Goal: Task Accomplishment & Management: Use online tool/utility

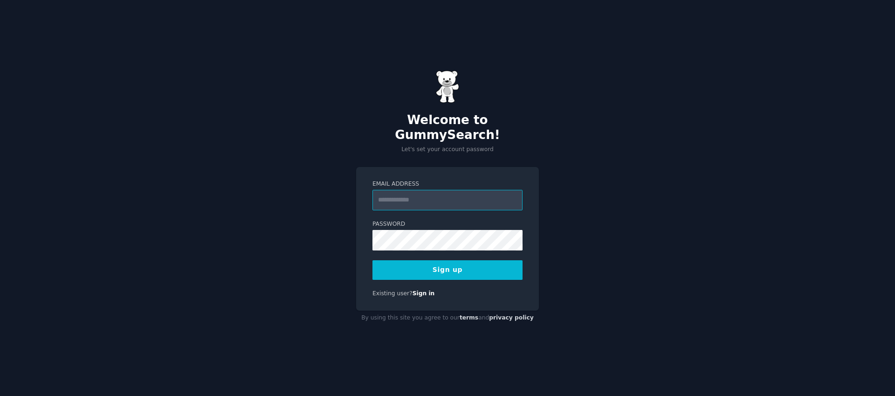
type input "**********"
click at [477, 220] on label "Password" at bounding box center [447, 224] width 150 height 8
click at [558, 261] on div "**********" at bounding box center [447, 198] width 895 height 396
click at [494, 264] on button "Sign up" at bounding box center [447, 270] width 150 height 20
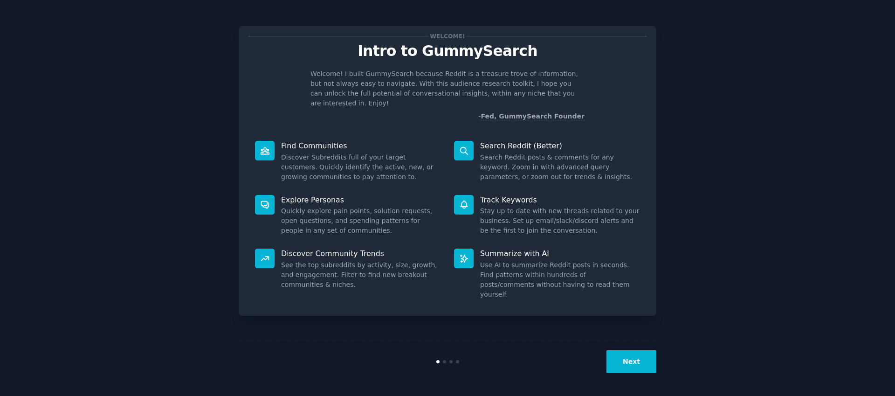
click at [506, 154] on dd "Search Reddit posts & comments for any keyword. Zoom in with advanced query par…" at bounding box center [560, 166] width 160 height 29
click at [640, 358] on button "Next" at bounding box center [631, 361] width 50 height 23
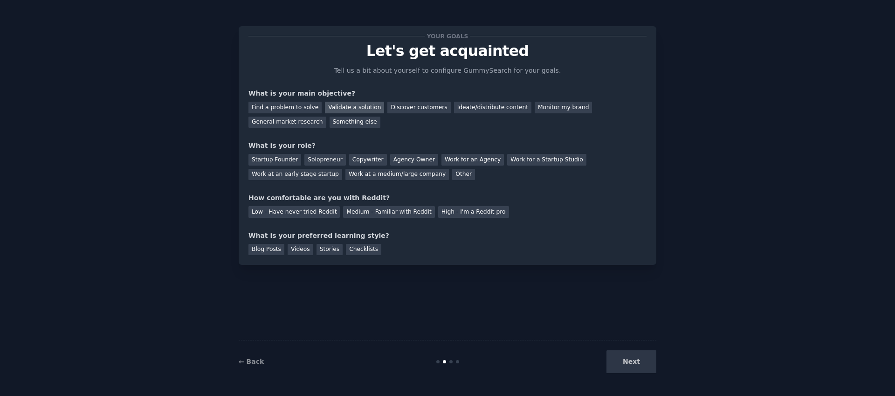
click at [342, 108] on div "Validate a solution" at bounding box center [354, 108] width 59 height 12
click at [274, 162] on div "Startup Founder" at bounding box center [274, 160] width 53 height 12
click at [390, 212] on div "Medium - Familiar with Reddit" at bounding box center [388, 212] width 91 height 12
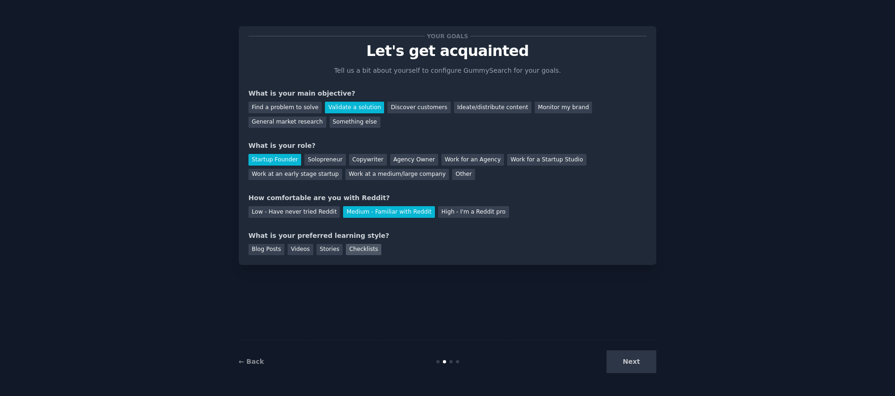
click at [364, 252] on div "Checklists" at bounding box center [363, 250] width 35 height 12
click at [648, 364] on button "Next" at bounding box center [631, 361] width 50 height 23
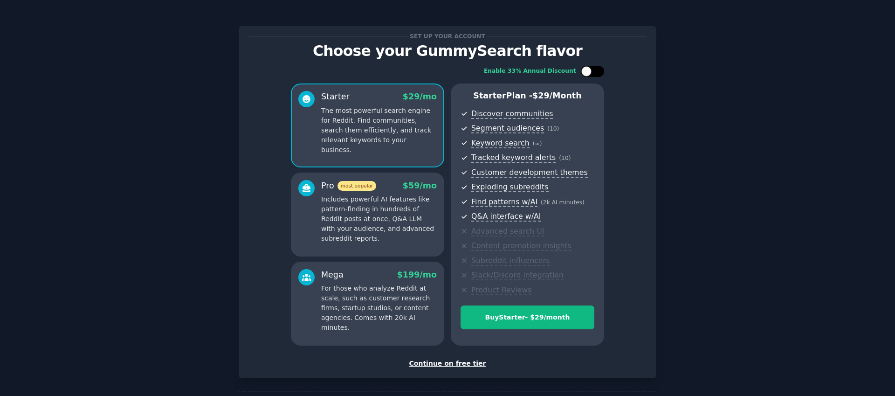
click at [588, 74] on div at bounding box center [586, 71] width 10 height 10
checkbox input "true"
click at [451, 363] on div "Continue on free tier" at bounding box center [447, 363] width 398 height 10
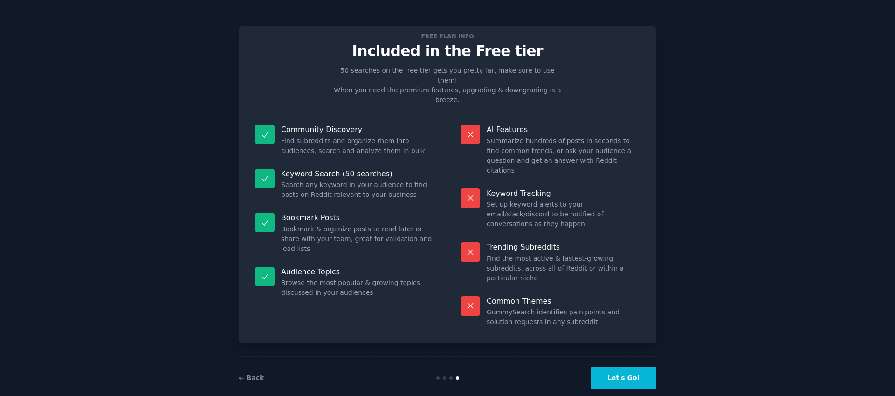
click at [628, 366] on button "Let's Go!" at bounding box center [623, 377] width 65 height 23
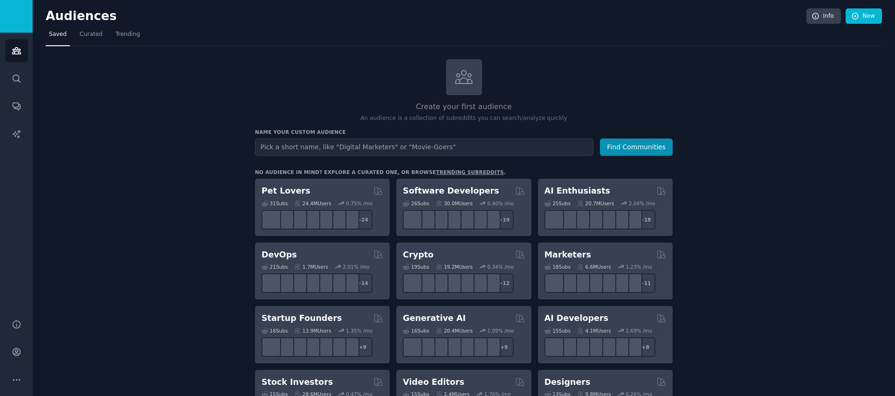
scroll to position [0, 0]
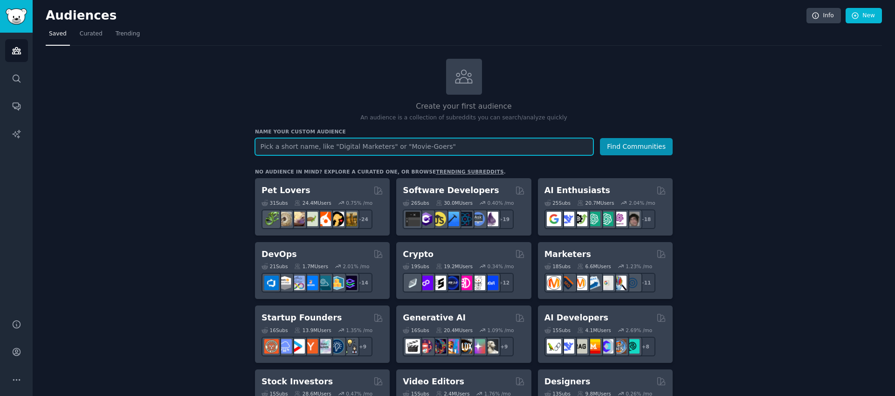
click at [348, 149] on input "text" at bounding box center [424, 146] width 338 height 17
paste input "ChatGPT resume tailoring"
type input "ChatGPT resume tailoring"
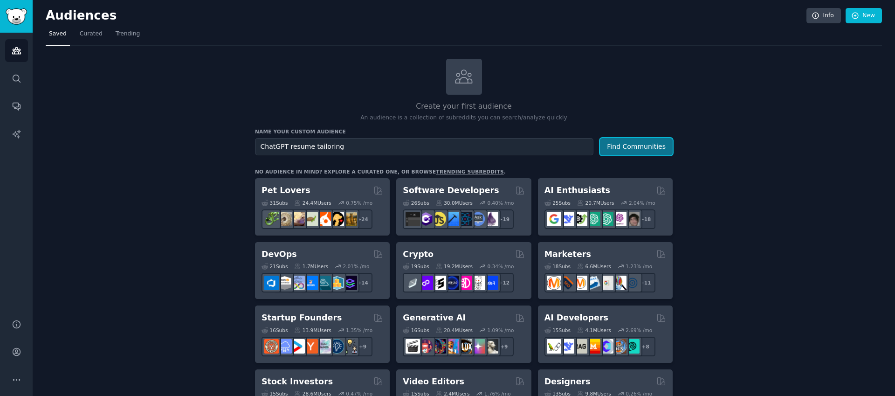
click at [647, 145] on button "Find Communities" at bounding box center [636, 146] width 73 height 17
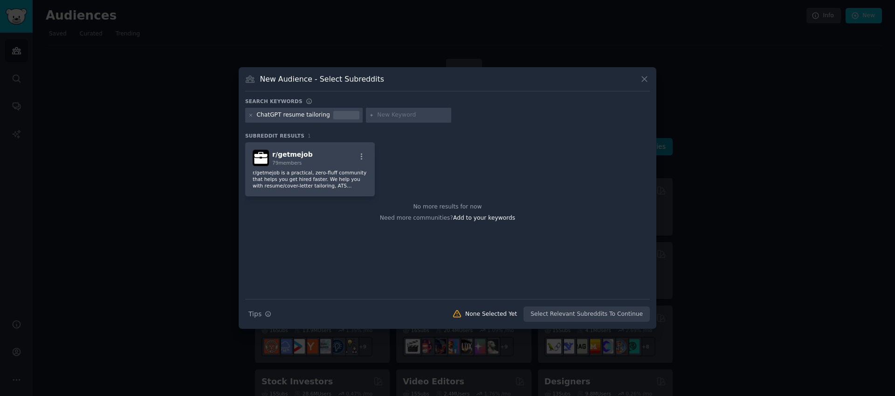
click at [391, 120] on div at bounding box center [409, 115] width 86 height 15
click at [395, 114] on input "text" at bounding box center [412, 115] width 71 height 8
paste input "AI job search tool"
type input "AI job search tool"
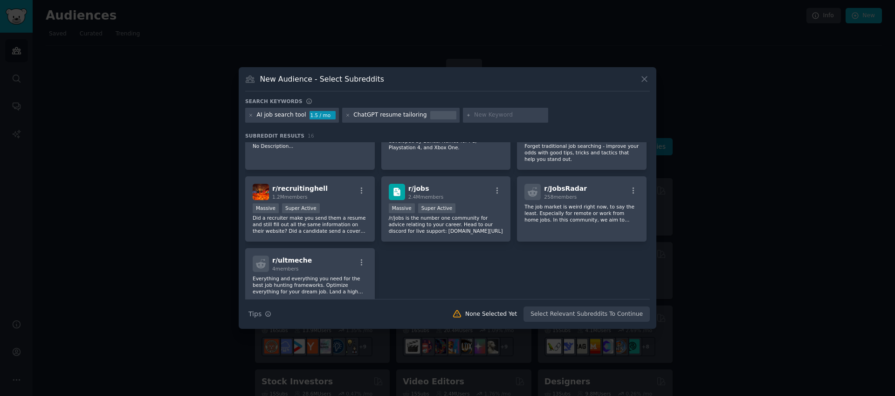
scroll to position [255, 0]
click at [466, 186] on div "r/ jobs 2.4M members" at bounding box center [446, 191] width 115 height 16
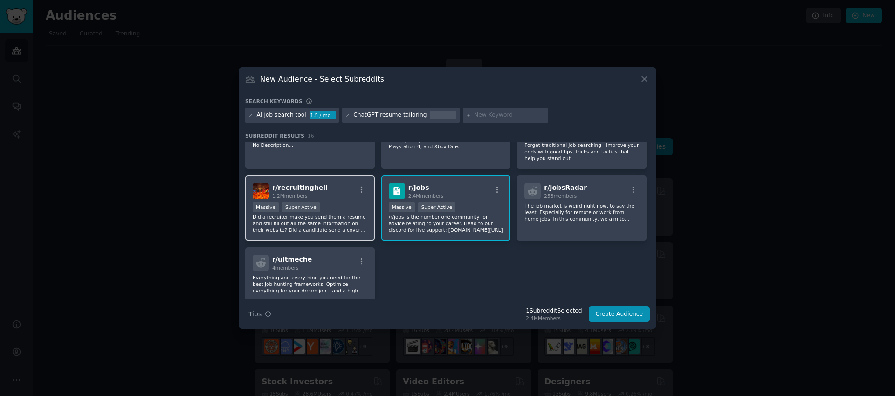
click at [329, 190] on div "r/ recruitinghell 1.2M members" at bounding box center [310, 191] width 115 height 16
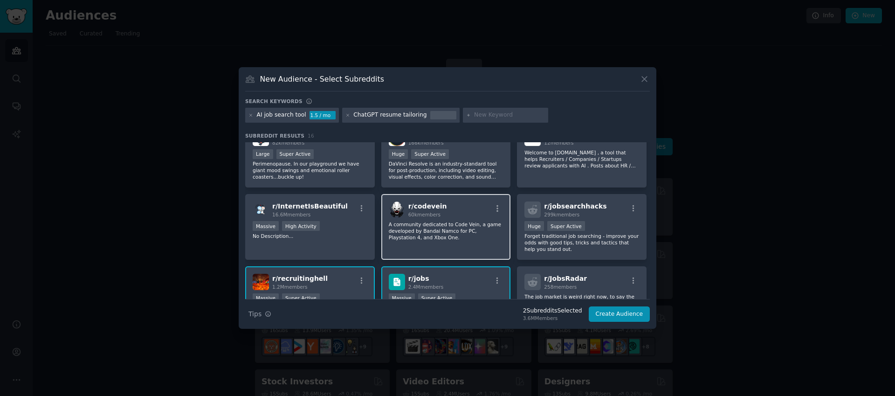
scroll to position [150, 0]
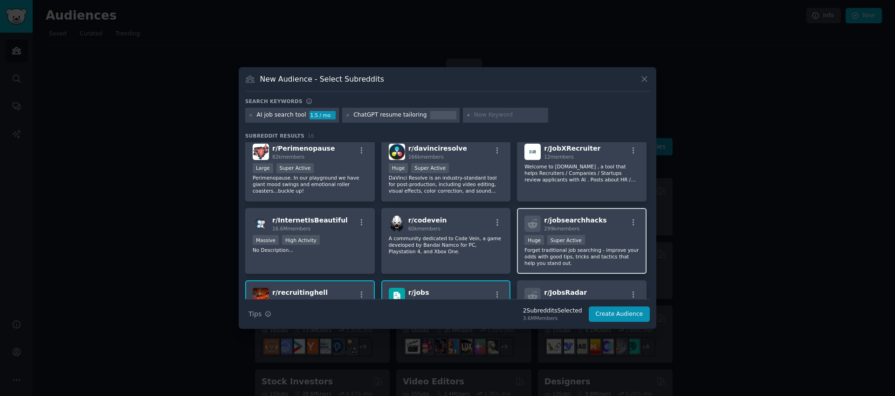
click at [605, 226] on div "r/ jobsearchhacks 299k members" at bounding box center [581, 223] width 115 height 16
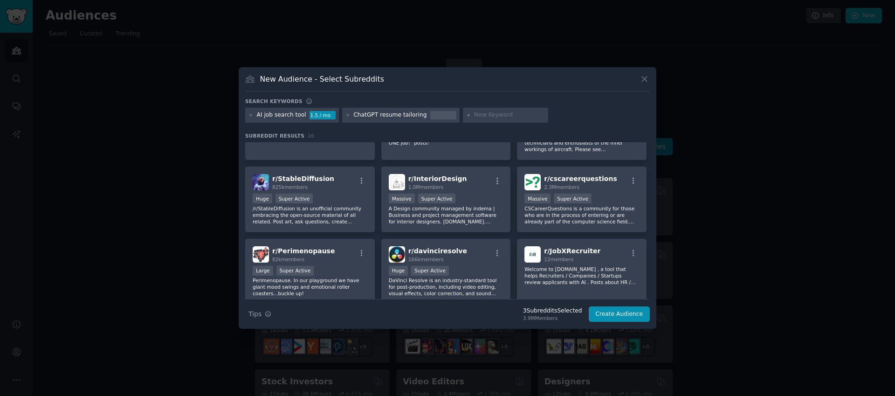
scroll to position [47, 0]
click at [609, 198] on div ">= 95th percentile for submissions / day Massive Super Active" at bounding box center [581, 200] width 115 height 12
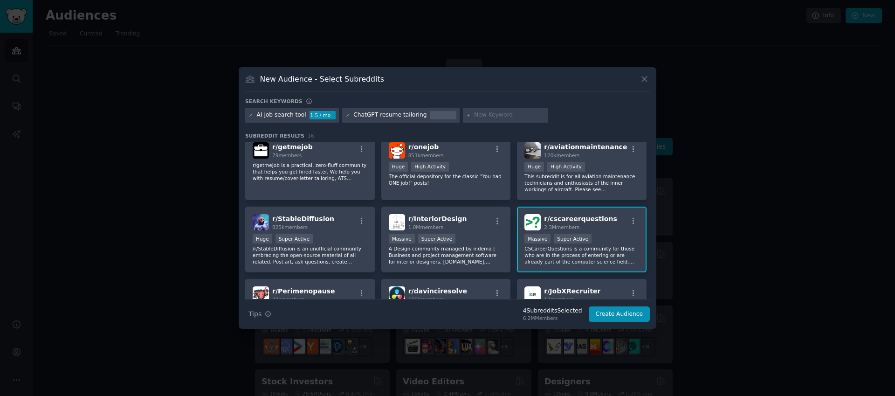
scroll to position [0, 0]
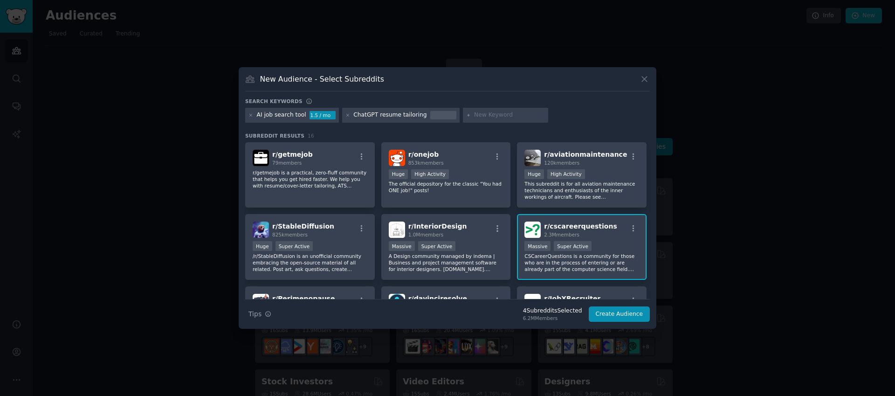
click at [474, 117] on input "text" at bounding box center [509, 115] width 71 height 8
type input "jobs search"
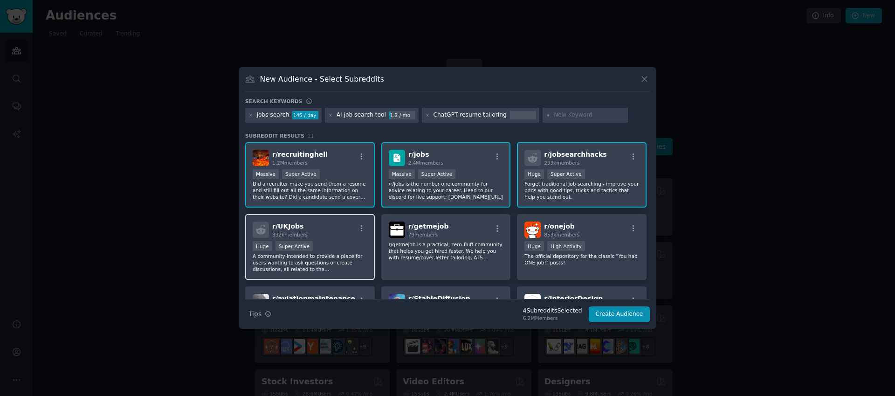
click at [344, 241] on div "Huge Super Active" at bounding box center [310, 247] width 115 height 12
click at [560, 111] on input "text" at bounding box center [589, 115] width 71 height 8
type input "recruiters"
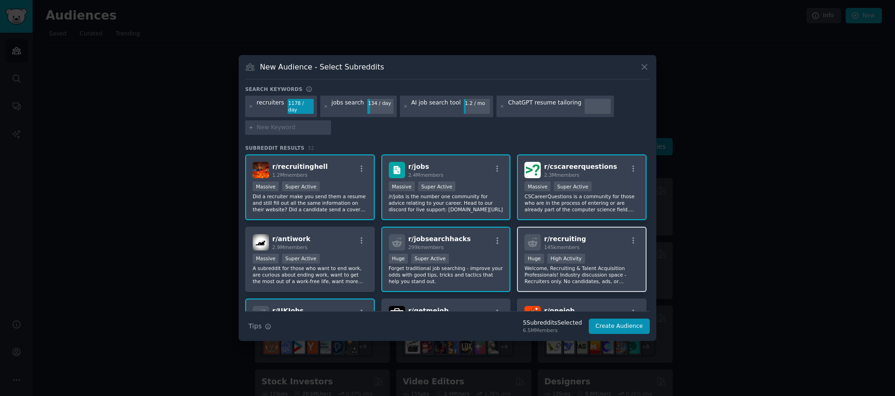
click at [589, 236] on div "r/ recruiting 145k members" at bounding box center [581, 242] width 115 height 16
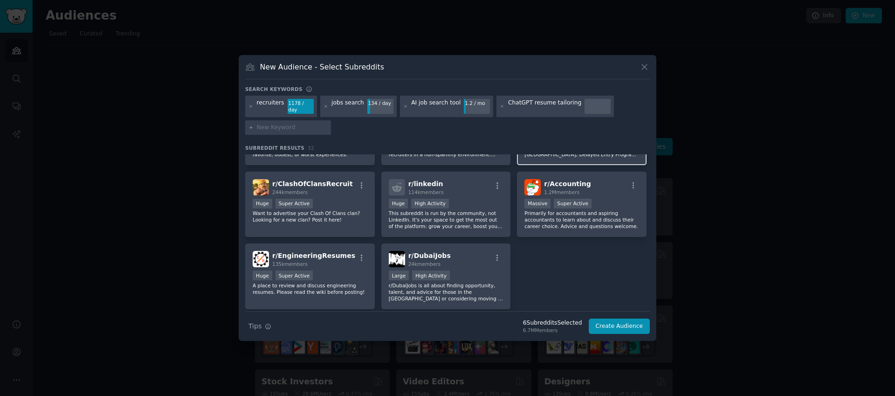
scroll to position [631, 0]
click at [294, 127] on input "text" at bounding box center [292, 128] width 71 height 8
type input "indeed"
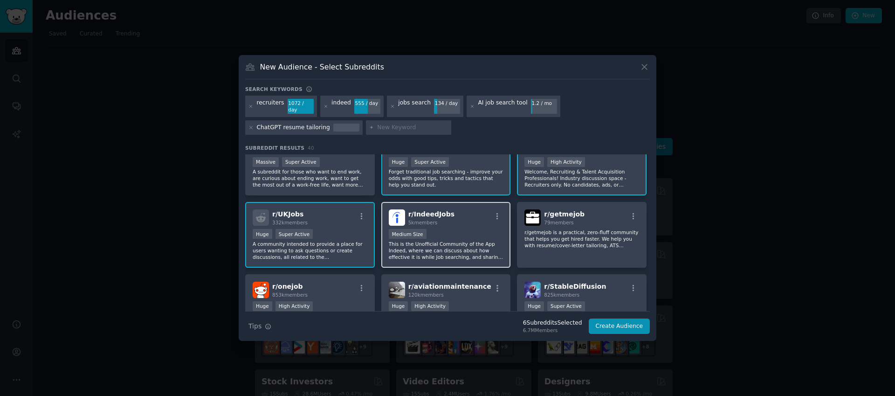
scroll to position [98, 0]
click at [465, 227] on div "Medium Size" at bounding box center [446, 233] width 115 height 12
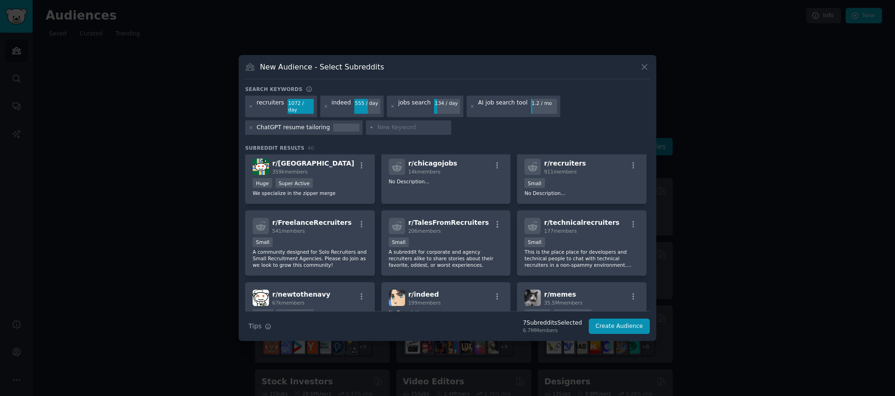
scroll to position [0, 0]
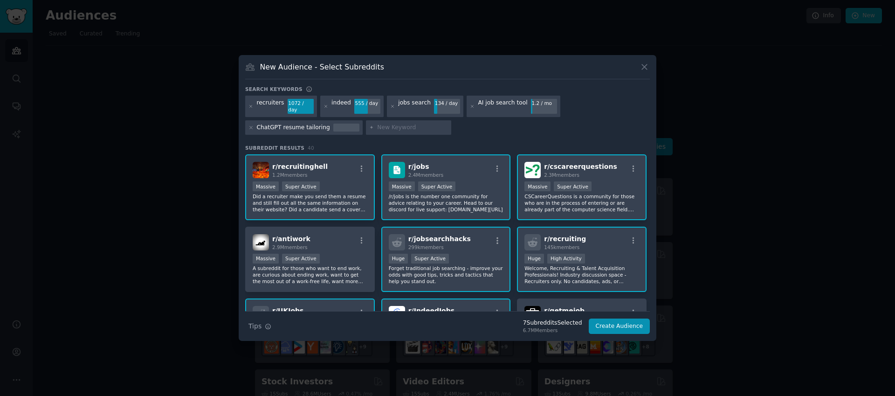
click at [383, 126] on input "text" at bounding box center [412, 128] width 71 height 8
type input "linkedin jobs"
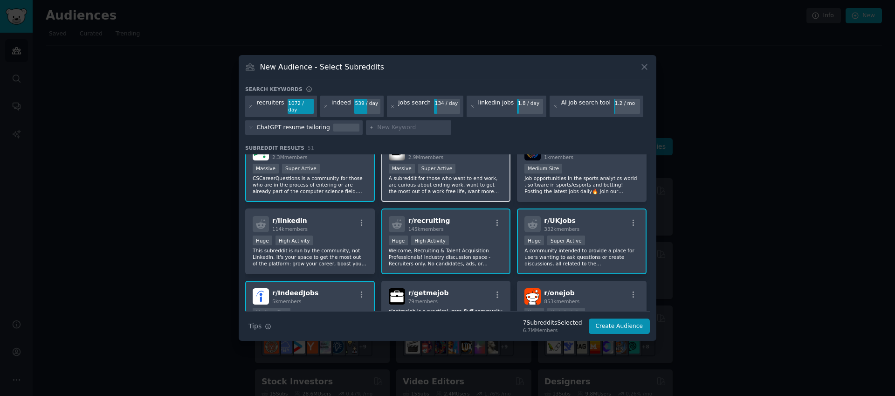
scroll to position [94, 0]
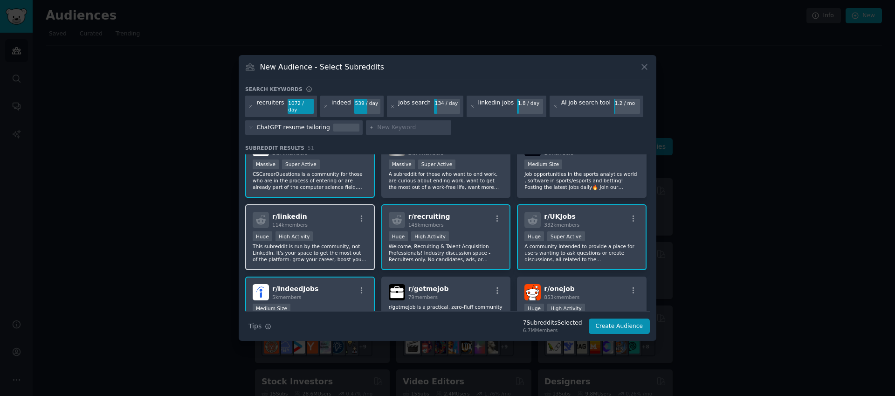
click at [337, 220] on div "r/ linkedin 114k members" at bounding box center [310, 220] width 115 height 16
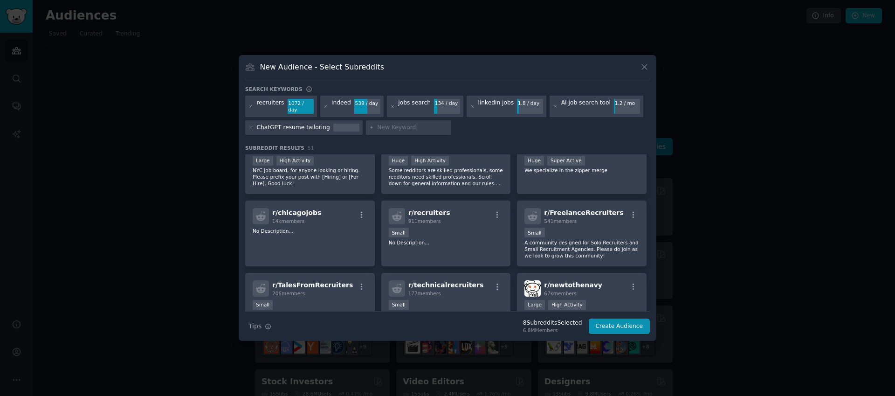
scroll to position [529, 0]
click at [453, 223] on div "r/ recruiters 911 members Small No Description..." at bounding box center [446, 234] width 130 height 66
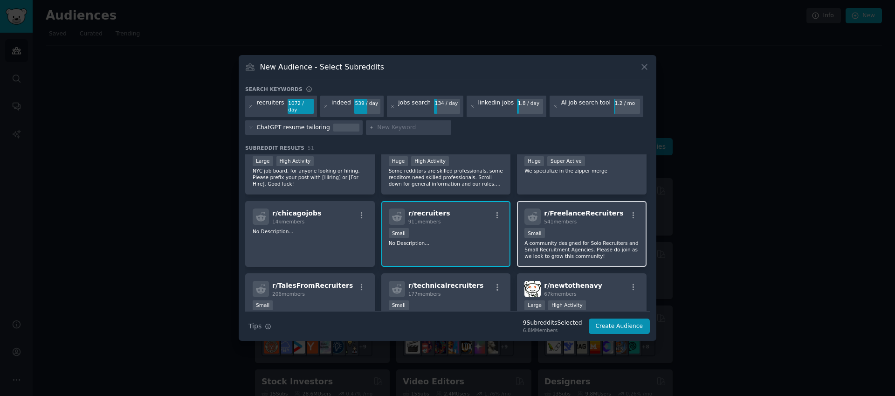
click at [569, 231] on div "100 - 1000 members Small" at bounding box center [581, 234] width 115 height 12
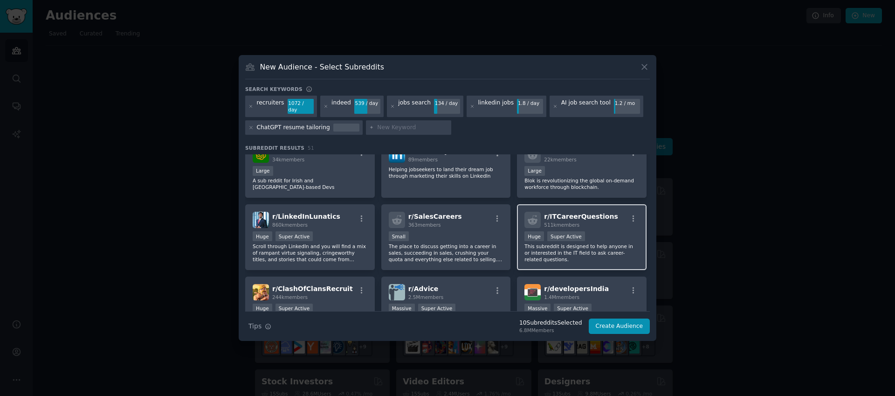
scroll to position [946, 0]
click at [596, 237] on div "Huge Super Active" at bounding box center [581, 236] width 115 height 12
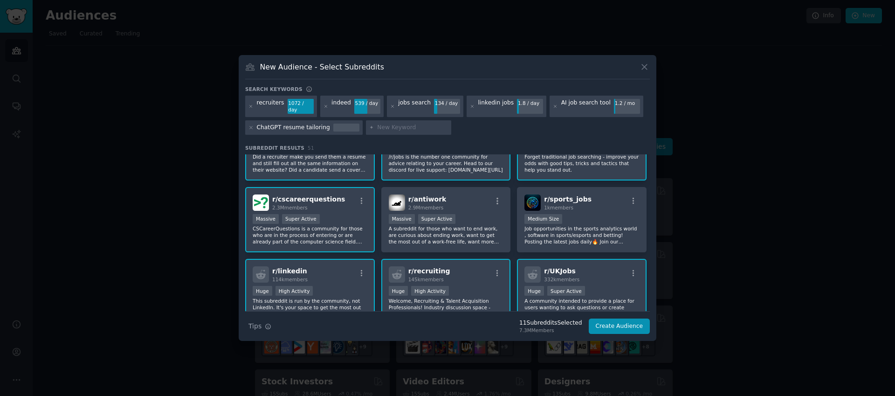
scroll to position [0, 0]
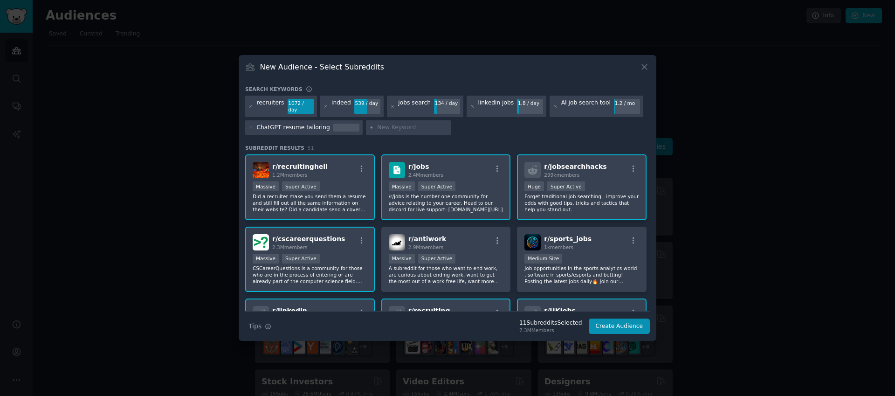
click at [402, 126] on input "text" at bounding box center [412, 128] width 71 height 8
paste input "ZipRecruiter"
type input "ZipRecruiter"
click at [467, 130] on div "recruiters 1072 / day indeed 539 / day jobs search 134 / day linkedin jobs 1.8 …" at bounding box center [447, 117] width 405 height 42
click at [430, 125] on input "ZipRecruiter" at bounding box center [412, 128] width 71 height 8
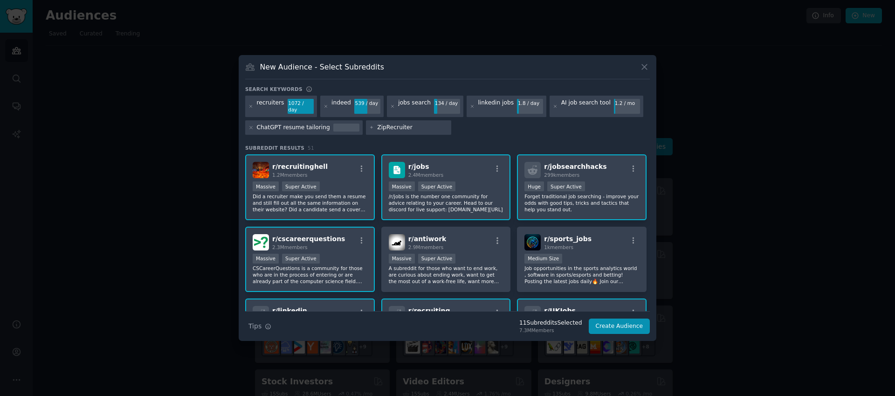
click at [419, 125] on input "ZipRecruiter" at bounding box center [412, 128] width 71 height 8
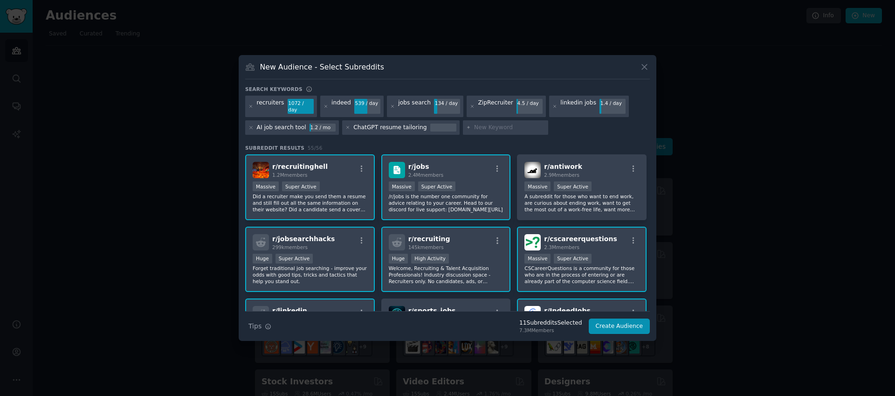
click at [481, 127] on input "text" at bounding box center [509, 128] width 71 height 8
click at [487, 125] on input "text" at bounding box center [509, 128] width 71 height 8
paste input "CareerBuilder"
type input "CareerBuilder"
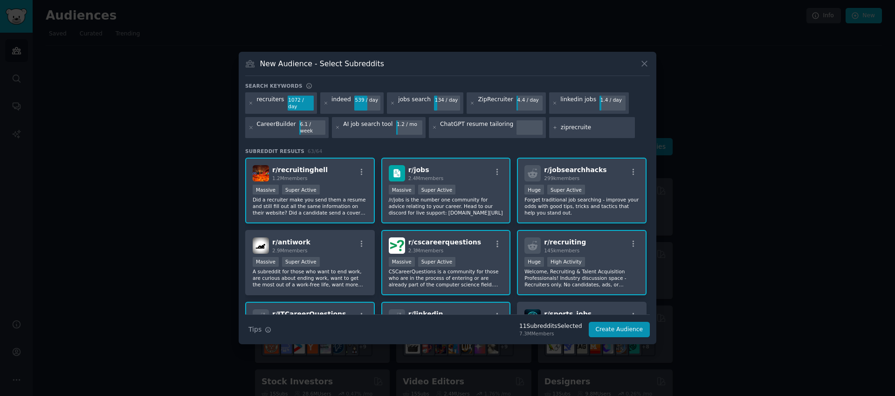
type input "ziprecruiter"
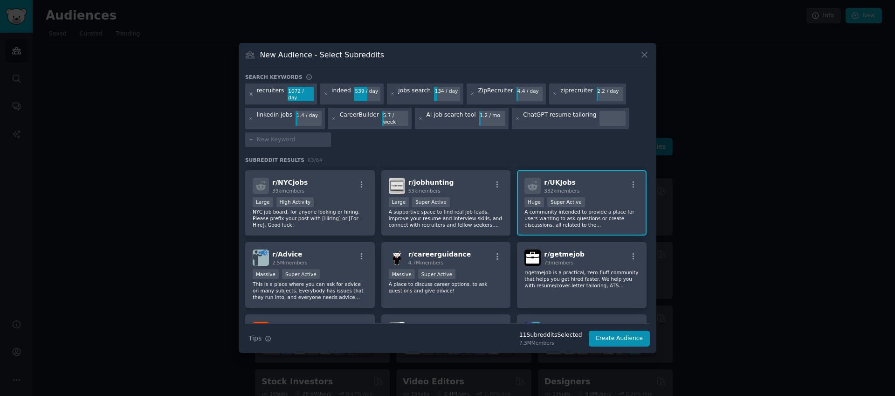
scroll to position [369, 0]
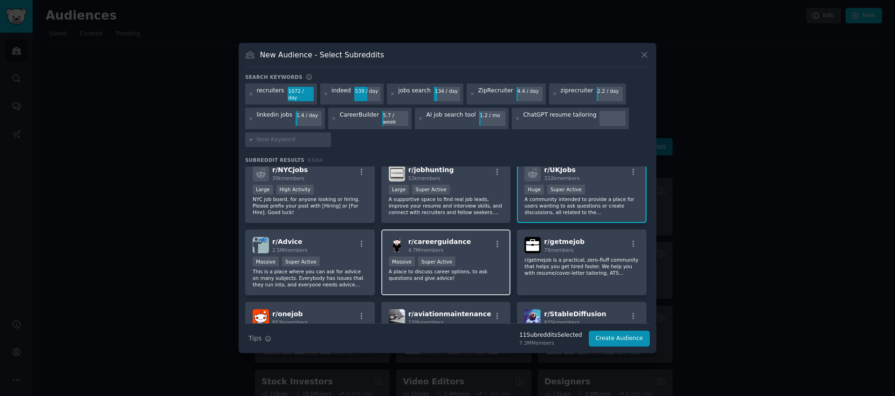
click at [472, 256] on div "Massive Super Active" at bounding box center [446, 262] width 115 height 12
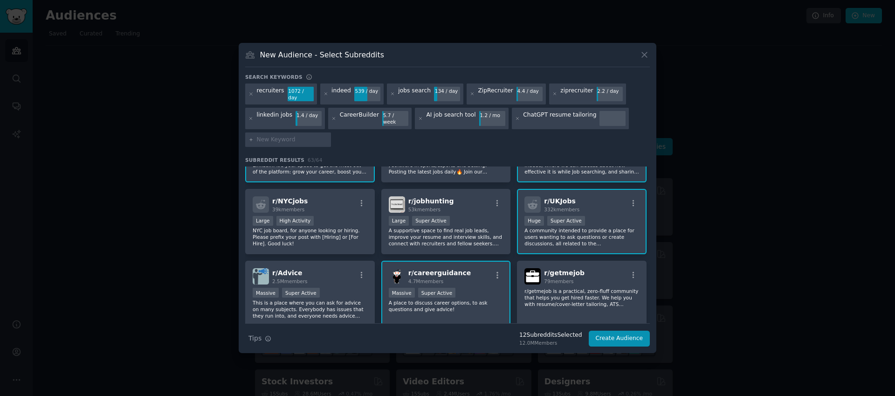
scroll to position [0, 0]
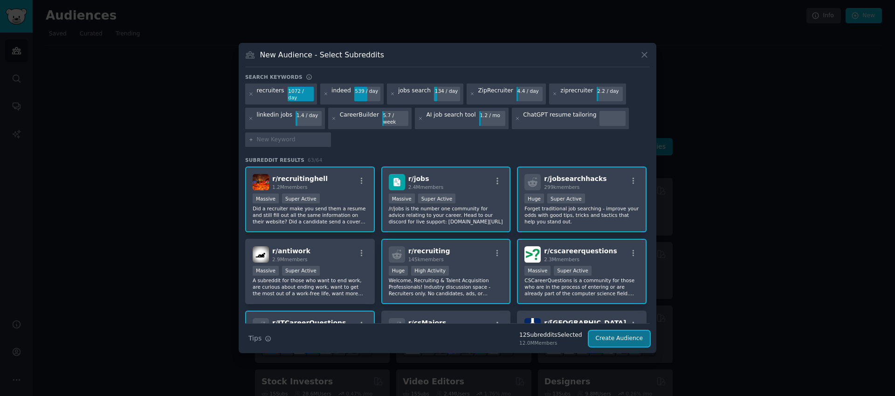
click at [624, 334] on button "Create Audience" at bounding box center [620, 338] width 62 height 16
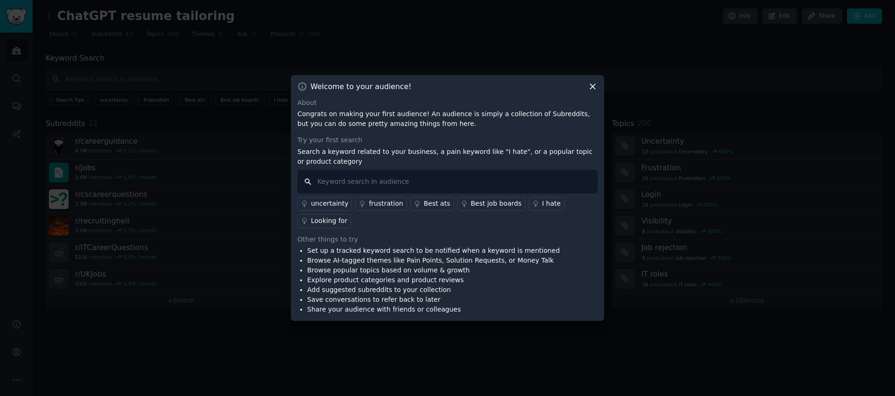
click at [339, 180] on input "text" at bounding box center [447, 182] width 300 height 24
paste input "ChatGPT resume tailoring"
click at [318, 181] on input "ChatGPT resume tailoring"" at bounding box center [447, 182] width 300 height 24
click at [426, 182] on input ""ChatGPT resume tailoring"" at bounding box center [447, 182] width 300 height 24
click at [457, 183] on input ""ChatGPT resume tailoring" or" at bounding box center [447, 182] width 300 height 24
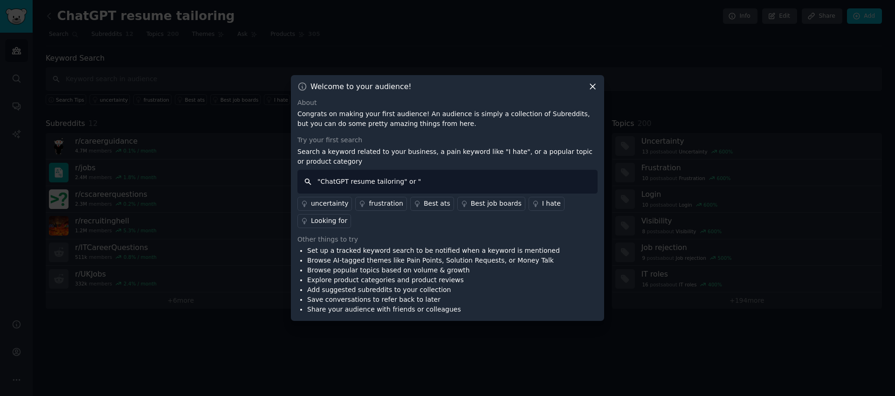
paste input "AI job search tool"
type input ""ChatGPT resume tailoring" or "AI job search tool""
click at [516, 274] on li "Browse popular topics based on volume & growth" at bounding box center [433, 270] width 253 height 10
click at [500, 184] on input ""ChatGPT resume tailoring" or "AI job search tool"" at bounding box center [447, 182] width 300 height 24
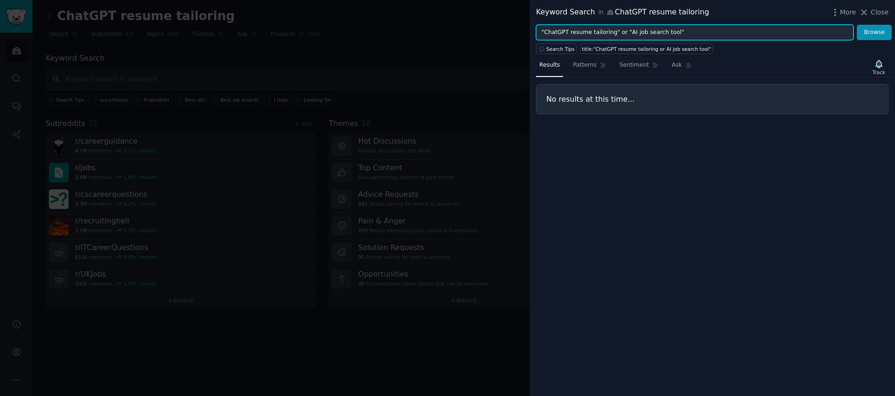
click at [544, 33] on input ""ChatGPT resume tailoring" or "AI job search tool"" at bounding box center [694, 33] width 317 height 16
drag, startPoint x: 611, startPoint y: 31, endPoint x: 728, endPoint y: 35, distance: 117.5
click at [728, 35] on input "ChatGPT resume tailoring" or "AI job search tool"" at bounding box center [694, 33] width 317 height 16
click at [857, 25] on button "Browse" at bounding box center [874, 33] width 35 height 16
drag, startPoint x: 631, startPoint y: 33, endPoint x: 489, endPoint y: 28, distance: 142.7
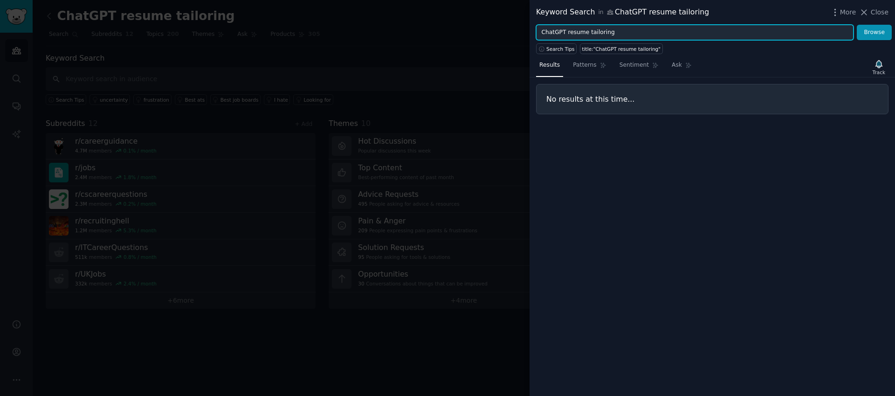
click at [489, 28] on div "Keyword Search in ChatGPT resume tailoring More Close ChatGPT resume tailoring …" at bounding box center [447, 198] width 895 height 396
paste input "AI job search tool"
click at [598, 29] on input "AI job search tool" at bounding box center [694, 33] width 317 height 16
click at [857, 25] on button "Browse" at bounding box center [874, 33] width 35 height 16
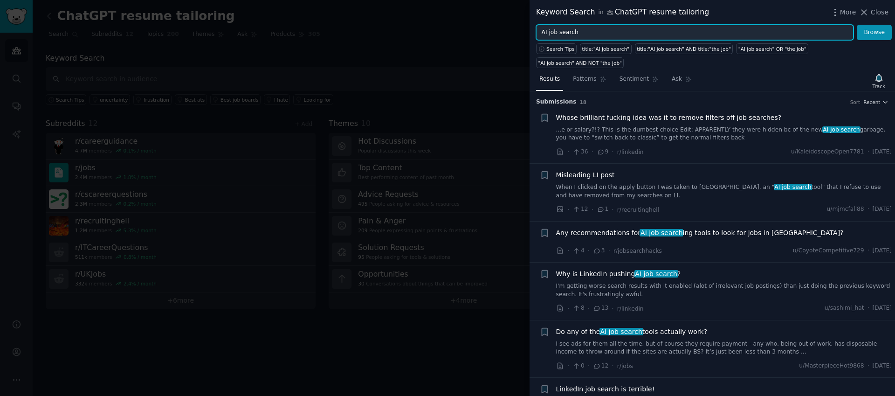
drag, startPoint x: 550, startPoint y: 33, endPoint x: 619, endPoint y: 37, distance: 69.1
click at [619, 37] on input "AI job search" at bounding box center [694, 33] width 317 height 16
type input "AI resume"
click at [857, 25] on button "Browse" at bounding box center [874, 33] width 35 height 16
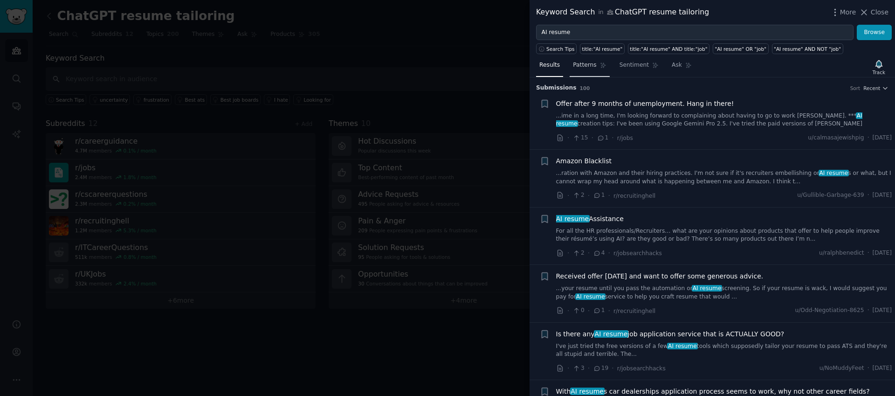
click at [589, 66] on span "Patterns" at bounding box center [584, 65] width 23 height 8
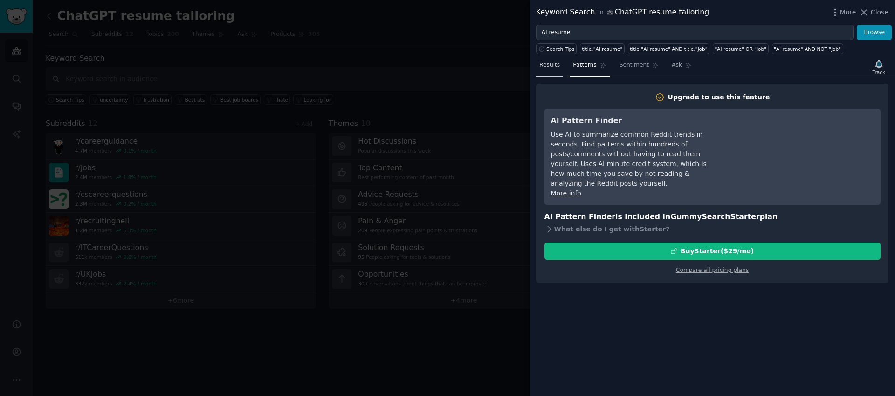
click at [541, 61] on span "Results" at bounding box center [549, 65] width 21 height 8
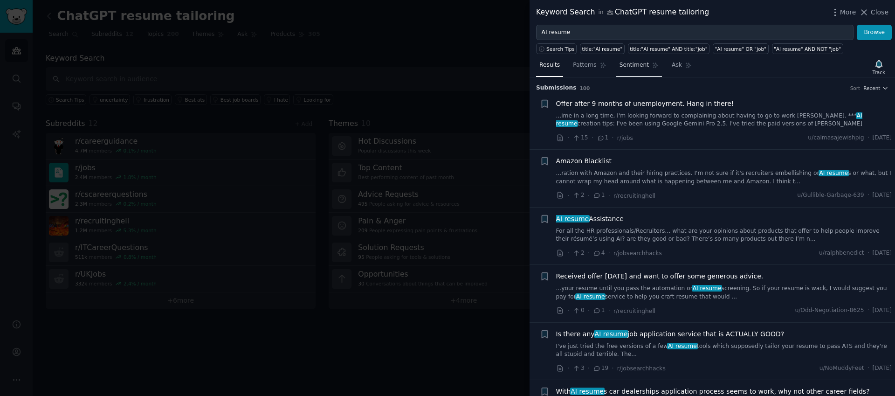
click at [638, 64] on span "Sentiment" at bounding box center [633, 65] width 29 height 8
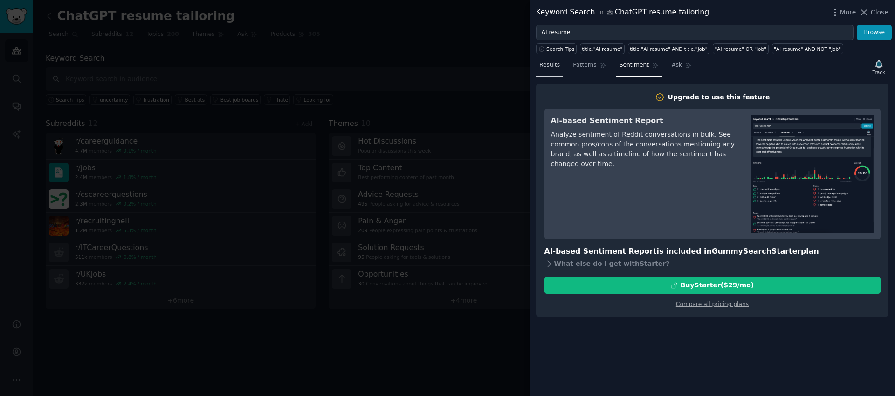
click at [551, 63] on span "Results" at bounding box center [549, 65] width 21 height 8
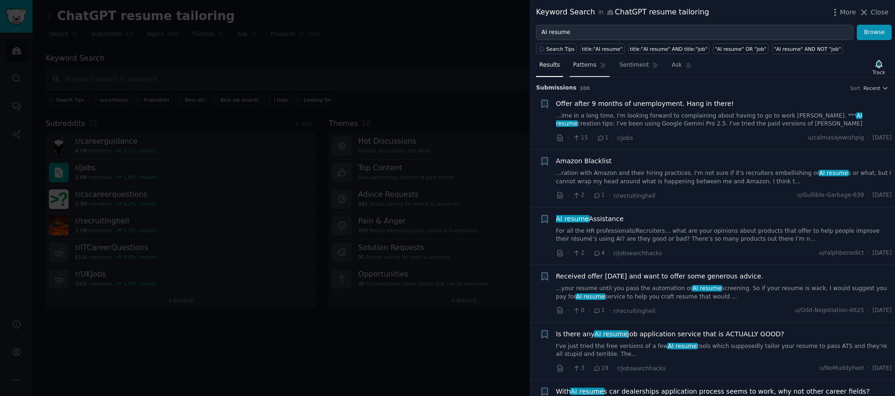
click at [589, 67] on span "Patterns" at bounding box center [584, 65] width 23 height 8
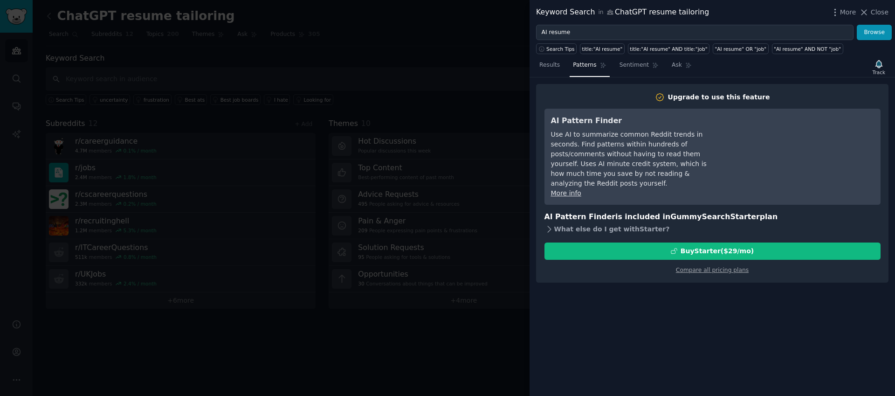
click at [574, 223] on div "What else do I get with Starter ?" at bounding box center [712, 229] width 336 height 13
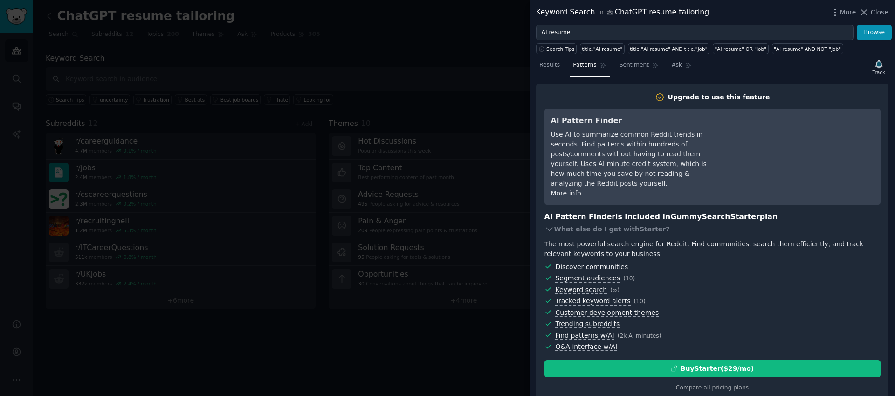
scroll to position [11, 0]
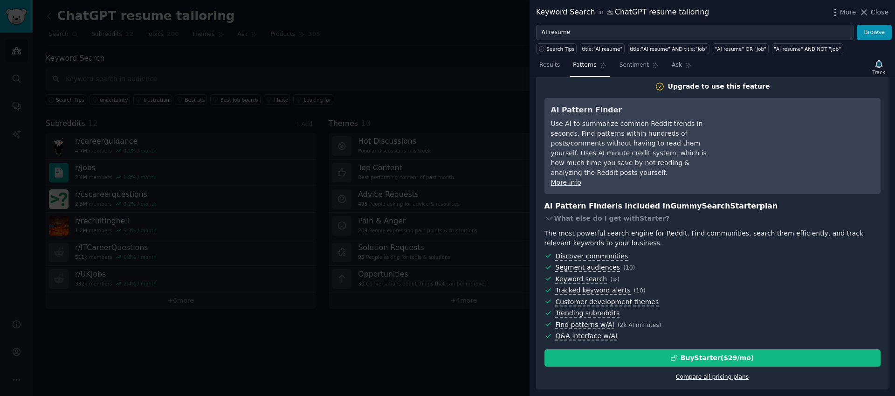
click at [718, 375] on link "Compare all pricing plans" at bounding box center [712, 376] width 73 height 7
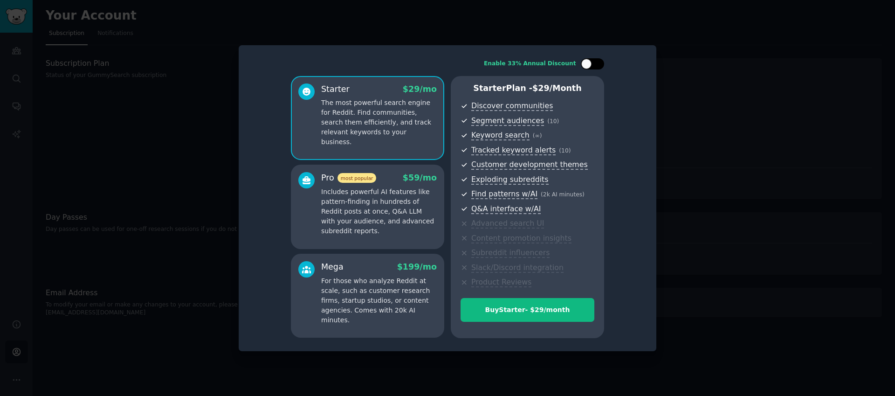
click at [589, 66] on div at bounding box center [586, 64] width 10 height 10
click at [592, 64] on div at bounding box center [592, 63] width 23 height 11
checkbox input "false"
click at [723, 237] on div at bounding box center [447, 198] width 895 height 396
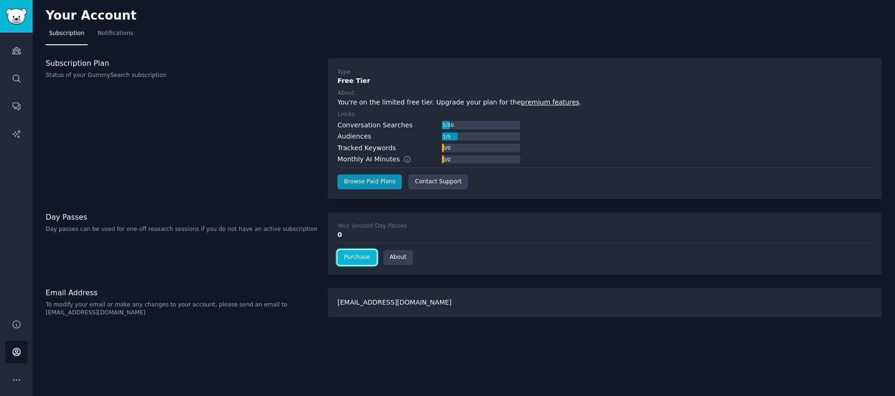
click at [355, 258] on link "Purchase" at bounding box center [356, 257] width 39 height 15
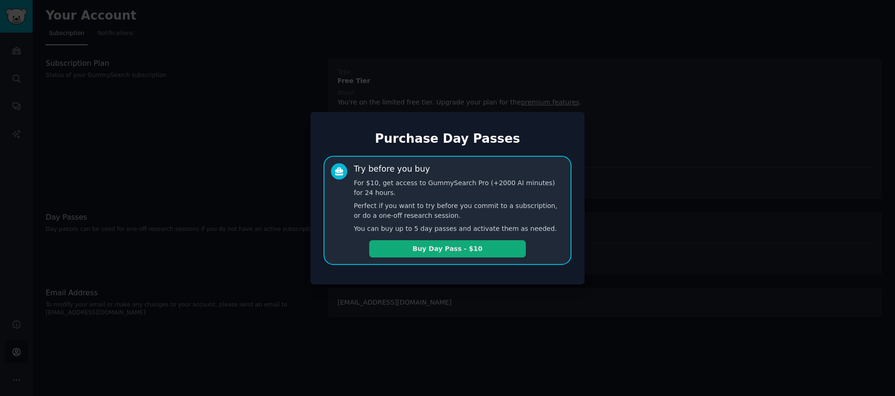
click at [478, 248] on button "Buy Day Pass - $10" at bounding box center [447, 248] width 157 height 17
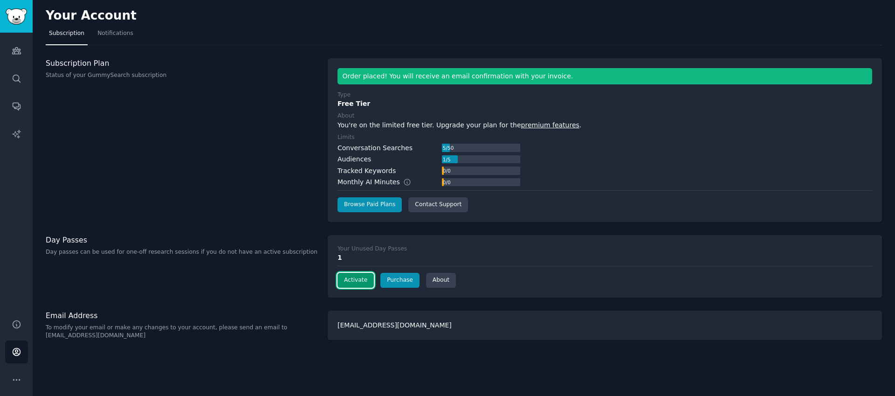
click at [355, 281] on button "Activate" at bounding box center [355, 280] width 36 height 15
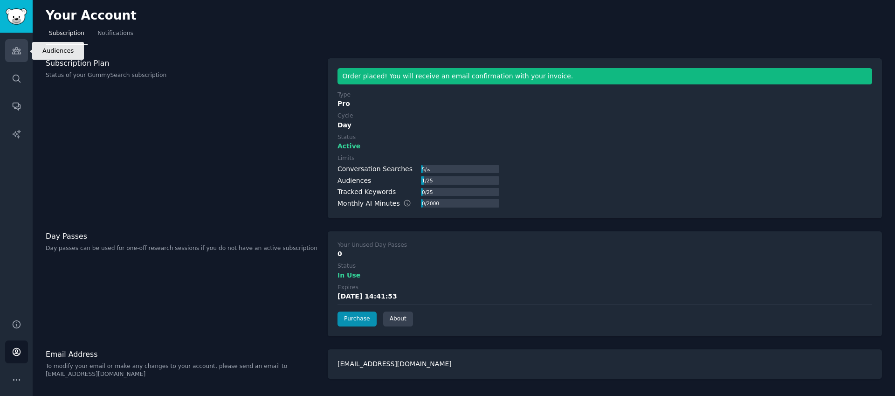
click at [10, 52] on link "Audiences" at bounding box center [16, 50] width 23 height 23
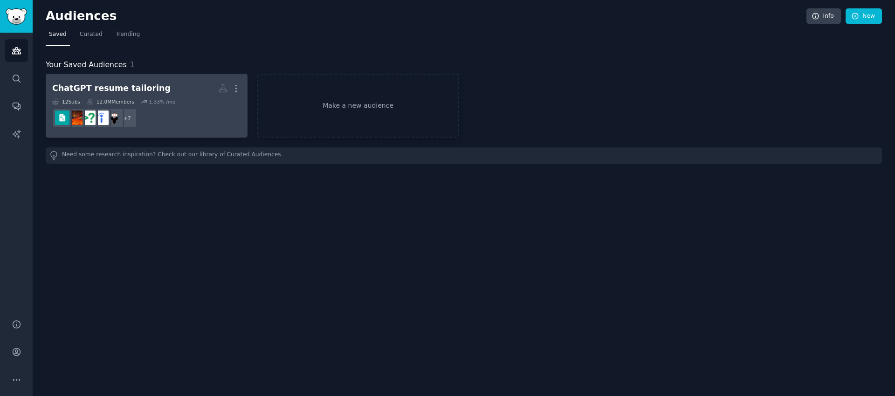
click at [187, 100] on div "12 Sub s 12.0M Members 1.33 % /mo" at bounding box center [146, 101] width 189 height 7
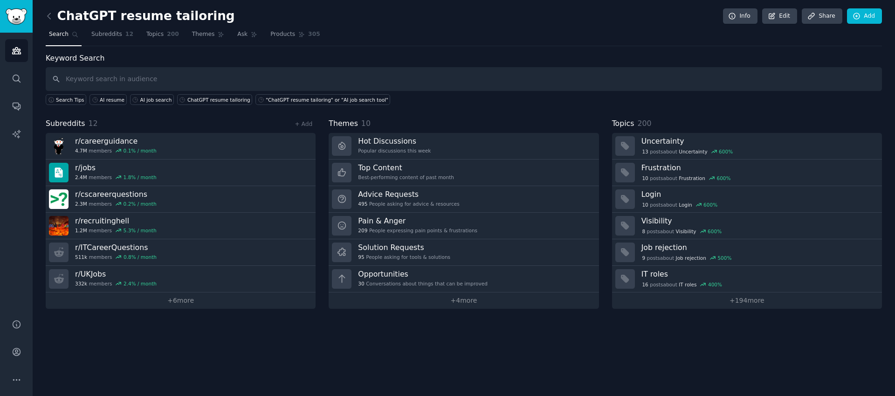
click at [385, 85] on input "text" at bounding box center [464, 79] width 836 height 24
click at [86, 80] on input "AI job search tool" at bounding box center [464, 79] width 836 height 24
drag, startPoint x: 146, startPoint y: 83, endPoint x: 6, endPoint y: 78, distance: 139.9
click at [6, 78] on div "Advanced Search Audiences Search Conversations AI Reports Help Account More Cha…" at bounding box center [447, 198] width 895 height 396
type input "AI job search tool"
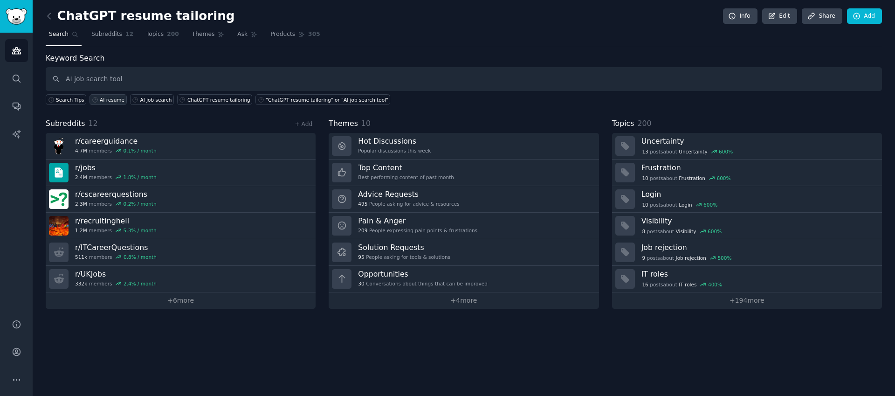
click at [108, 99] on div "AI resume" at bounding box center [112, 99] width 25 height 7
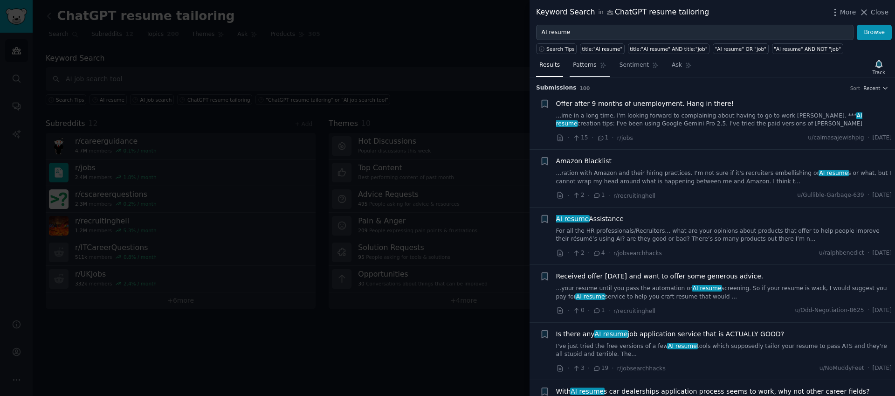
click at [583, 65] on span "Patterns" at bounding box center [584, 65] width 23 height 8
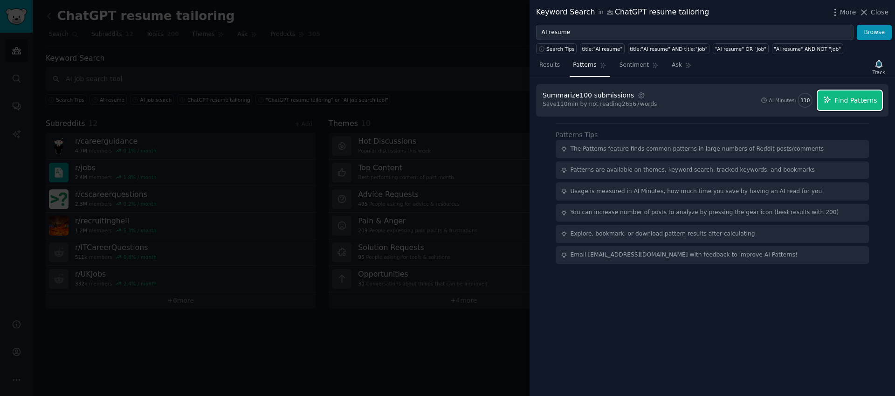
click at [857, 104] on span "Find Patterns" at bounding box center [856, 101] width 42 height 10
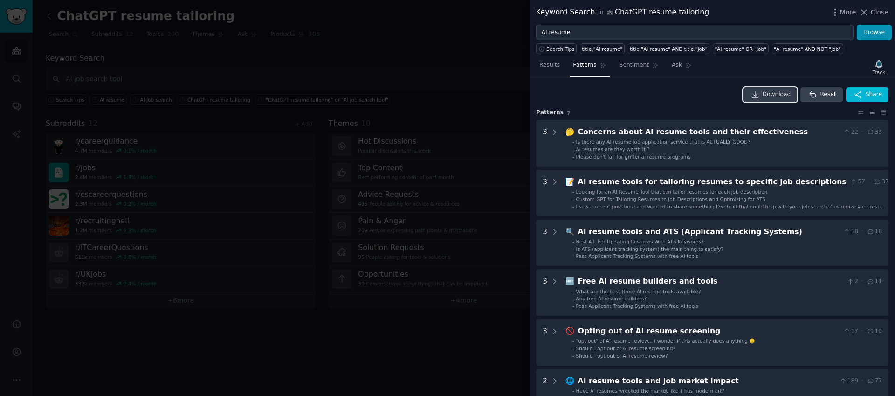
click at [780, 94] on span "Download" at bounding box center [776, 94] width 28 height 8
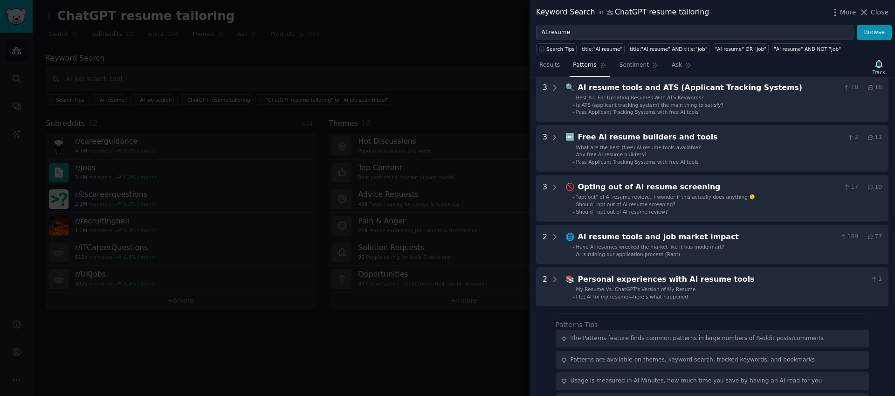
scroll to position [124, 0]
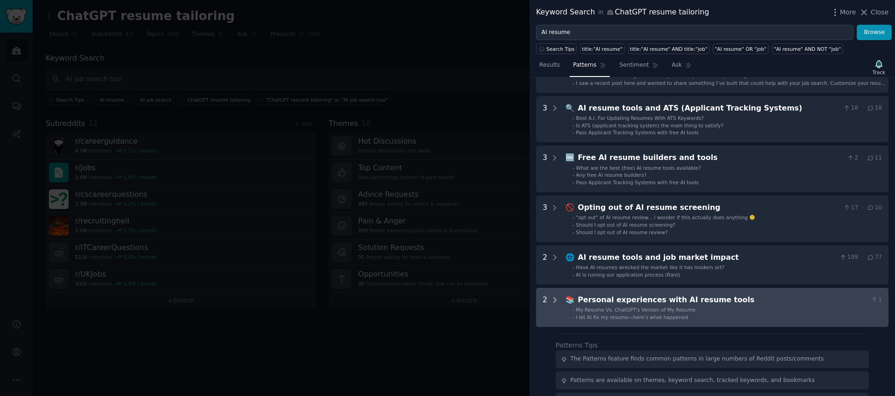
click at [553, 301] on icon at bounding box center [554, 299] width 8 height 8
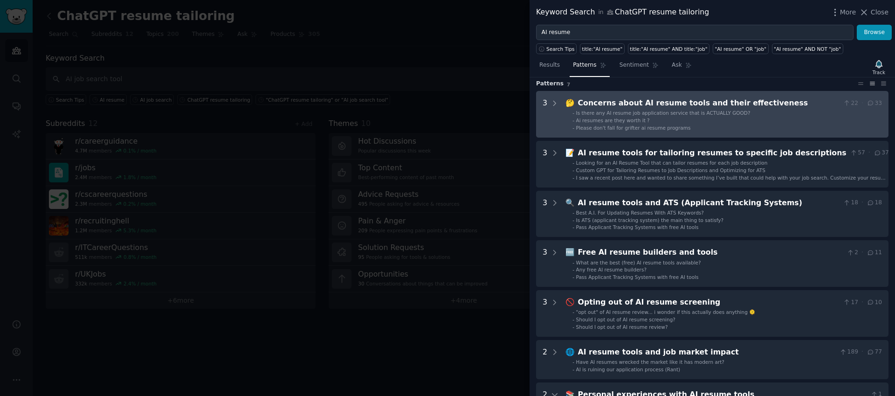
scroll to position [0, 0]
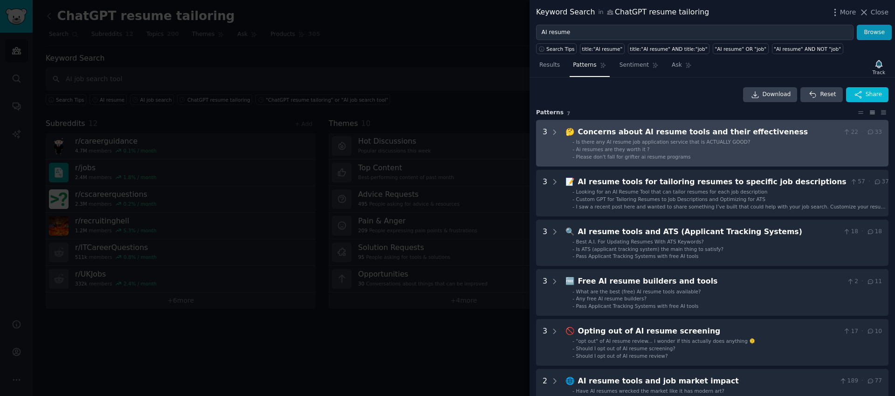
click at [744, 142] on li "- Is there any AI resume job application service that is ACTUALLY GOOD?" at bounding box center [726, 141] width 309 height 7
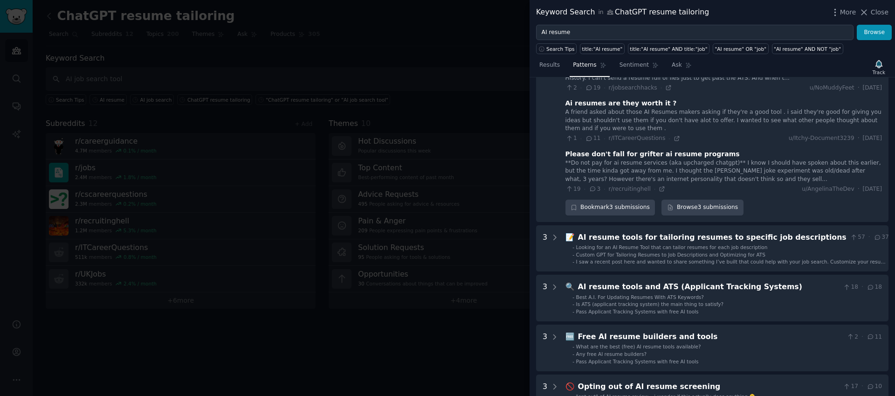
scroll to position [116, 0]
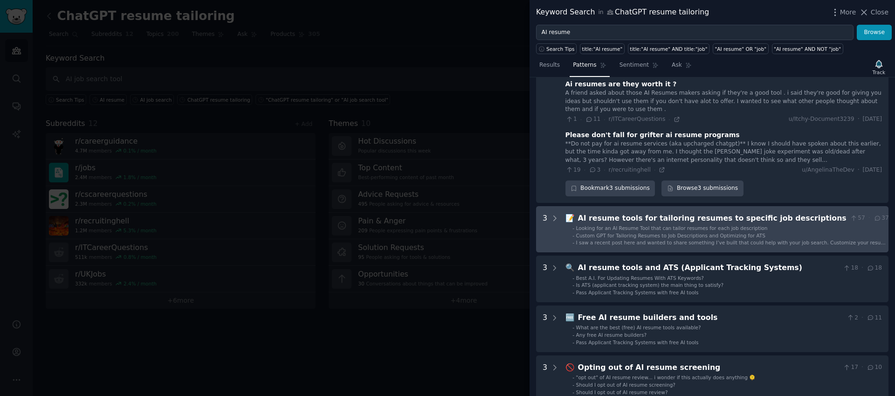
click at [792, 221] on div "AI resume tools for tailoring resumes to specific job descriptions" at bounding box center [712, 219] width 268 height 12
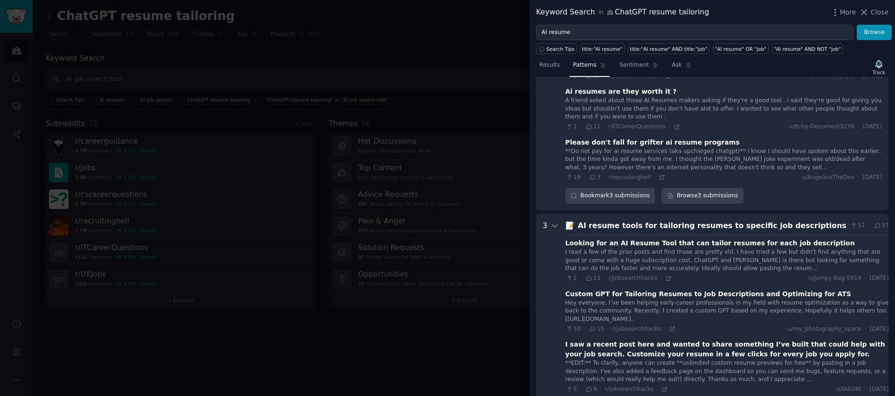
scroll to position [0, 0]
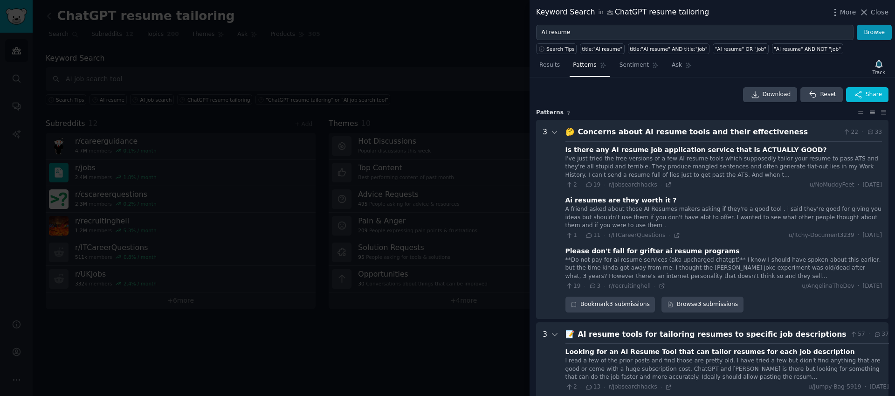
click at [637, 13] on div "Keyword Search in ChatGPT resume tailoring" at bounding box center [622, 13] width 173 height 12
click at [847, 15] on span "More" at bounding box center [848, 12] width 16 height 10
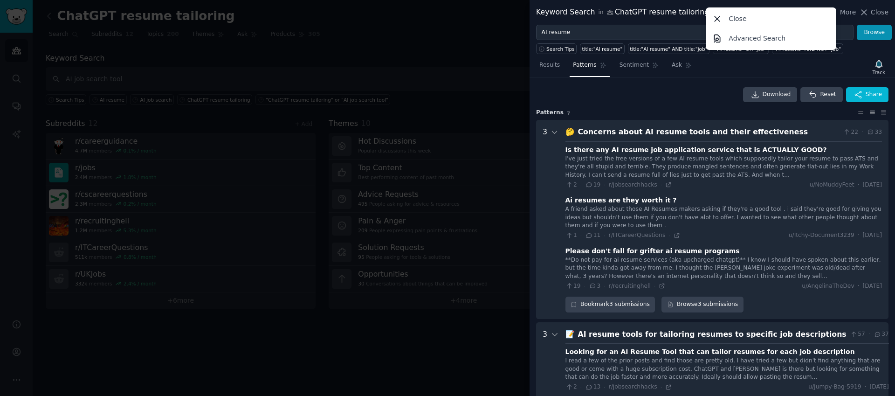
click at [691, 18] on div "Keyword Search in ChatGPT resume tailoring More Close Advanced Search Close" at bounding box center [711, 12] width 365 height 25
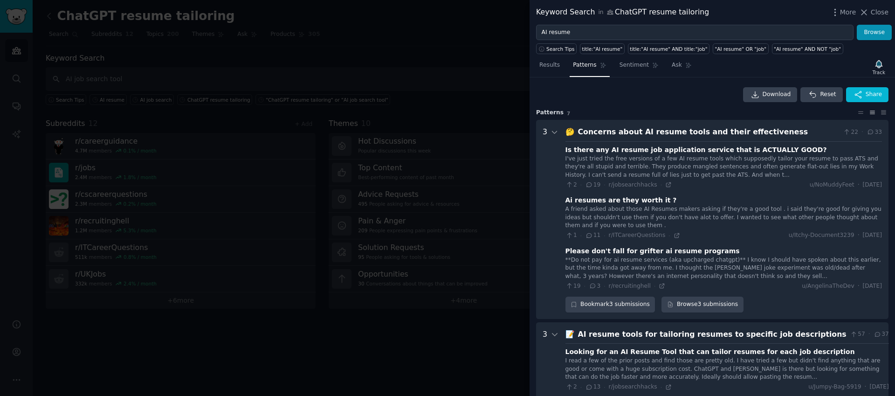
click at [779, 129] on div "Concerns about AI resume tools and their effectiveness" at bounding box center [708, 132] width 261 height 12
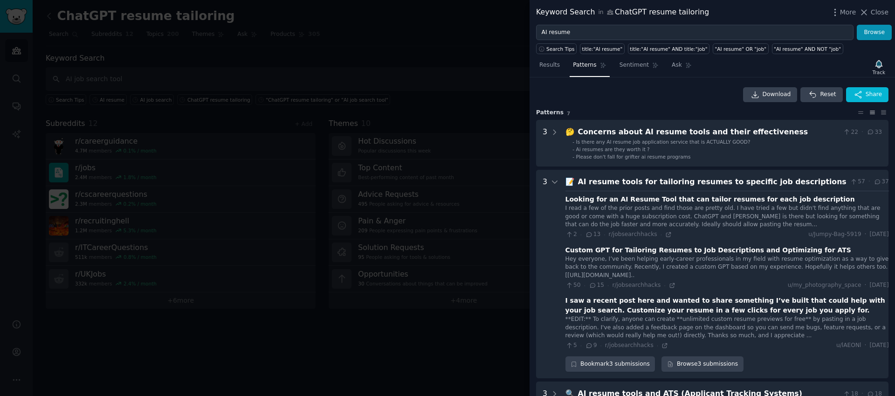
click at [817, 176] on div "AI resume tools for tailoring resumes to specific job descriptions" at bounding box center [712, 182] width 268 height 12
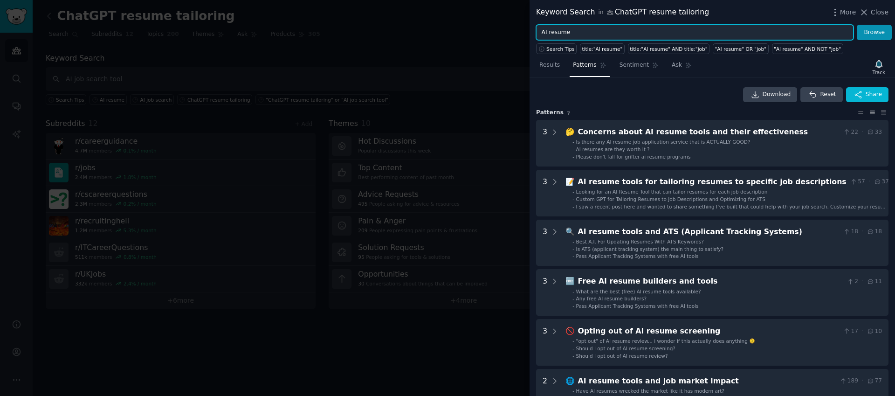
click at [573, 32] on input "AI resume" at bounding box center [694, 33] width 317 height 16
drag, startPoint x: 590, startPoint y: 32, endPoint x: 485, endPoint y: 29, distance: 105.4
click at [487, 29] on div "Keyword Search in ChatGPT resume tailoring More Close AI resume Browse Search T…" at bounding box center [447, 198] width 895 height 396
click at [571, 32] on input "AI resume" at bounding box center [694, 33] width 317 height 16
drag, startPoint x: 548, startPoint y: 33, endPoint x: 520, endPoint y: 32, distance: 28.5
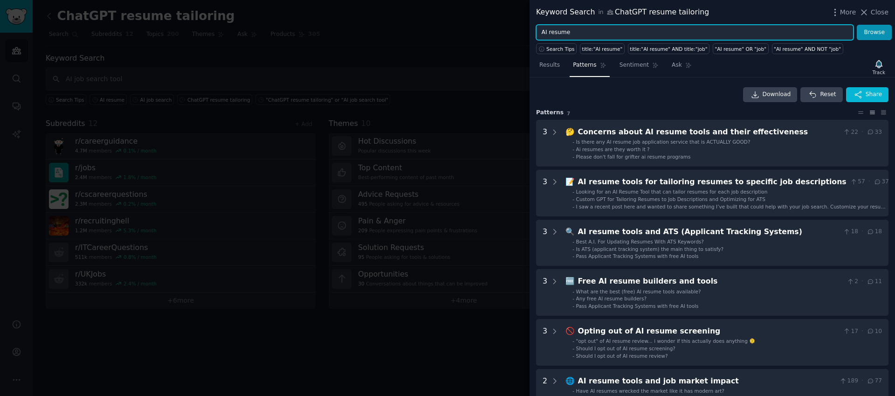
click at [520, 32] on div "Keyword Search in ChatGPT resume tailoring More Close AI resume Browse Search T…" at bounding box center [447, 198] width 895 height 396
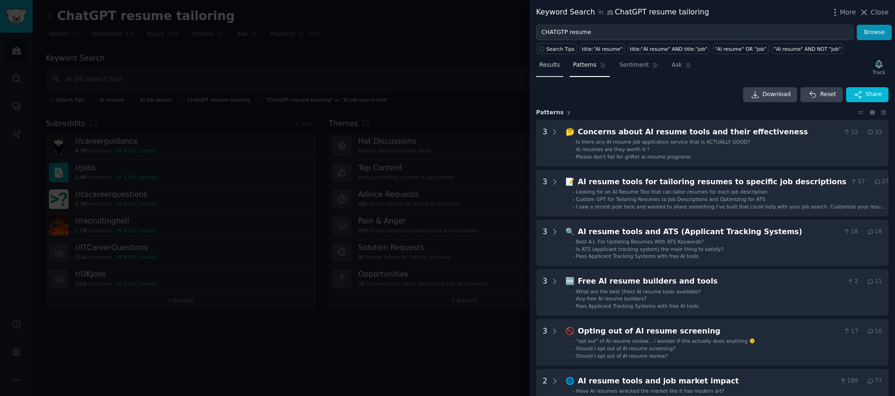
click at [548, 62] on span "Results" at bounding box center [549, 65] width 21 height 8
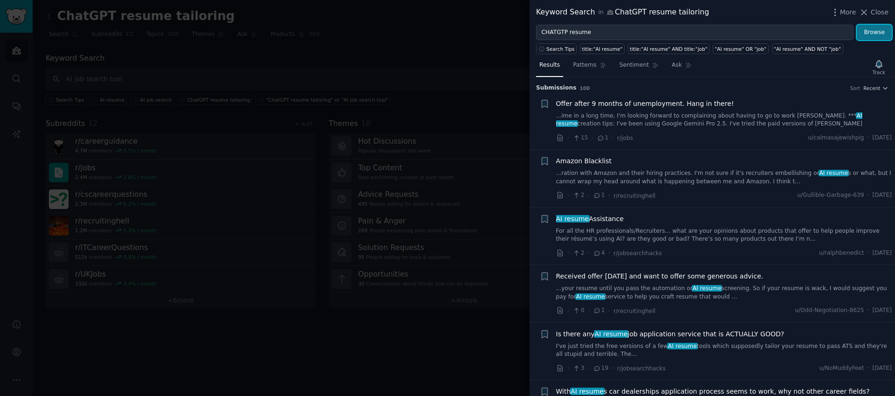
click at [869, 36] on button "Browse" at bounding box center [874, 33] width 35 height 16
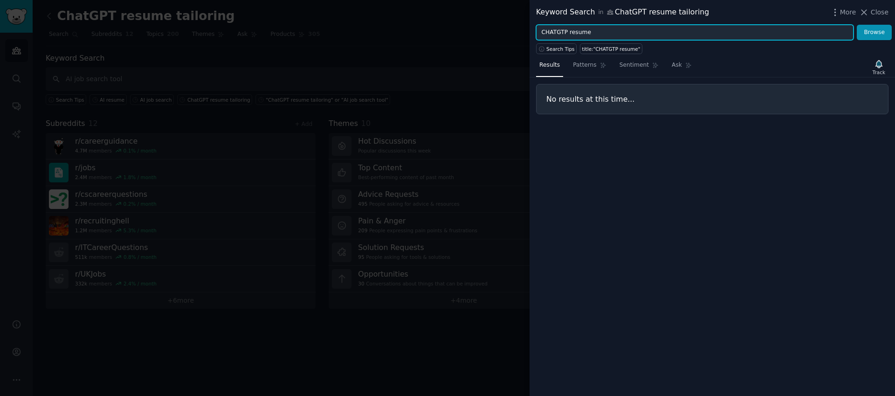
drag, startPoint x: 569, startPoint y: 33, endPoint x: 518, endPoint y: 31, distance: 50.8
click at [518, 31] on div "Keyword Search in ChatGPT resume tailoring More Close CHATGTP resume Browse Sea…" at bounding box center [447, 198] width 895 height 396
click at [857, 25] on button "Browse" at bounding box center [874, 33] width 35 height 16
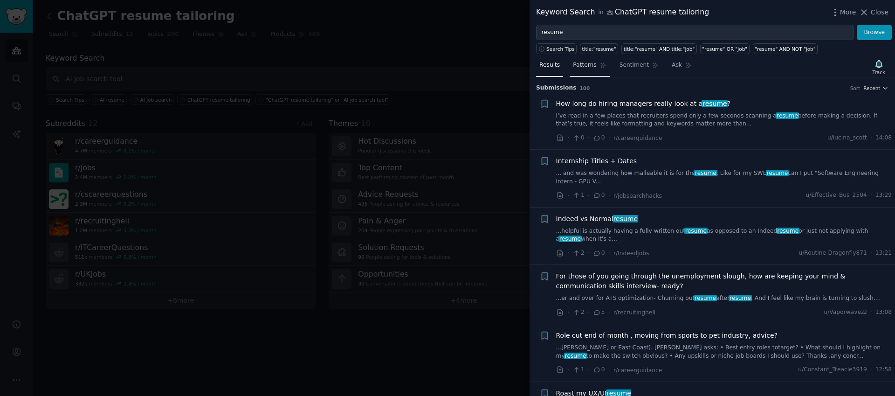
click at [588, 63] on span "Patterns" at bounding box center [584, 65] width 23 height 8
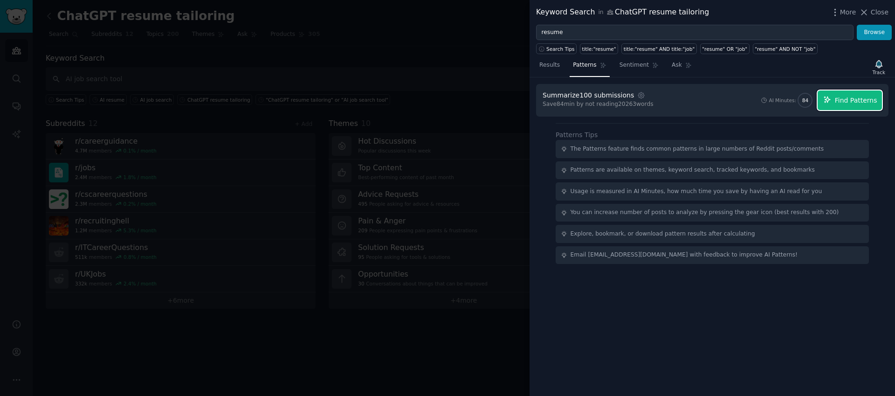
click at [841, 101] on span "Find Patterns" at bounding box center [856, 101] width 42 height 10
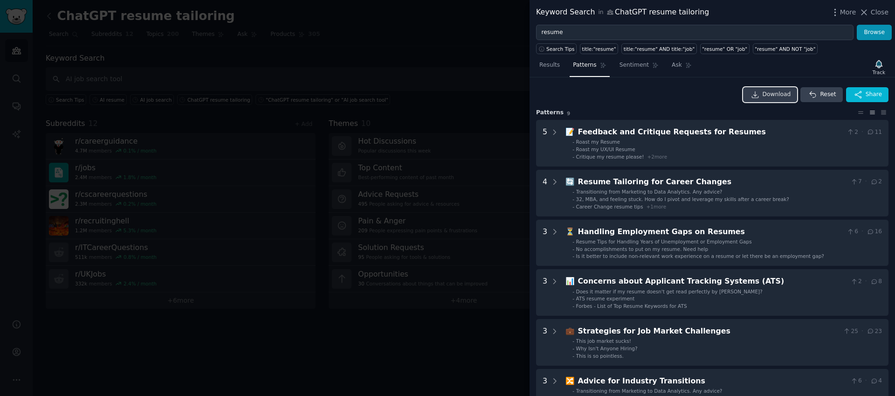
click at [775, 95] on span "Download" at bounding box center [776, 94] width 28 height 8
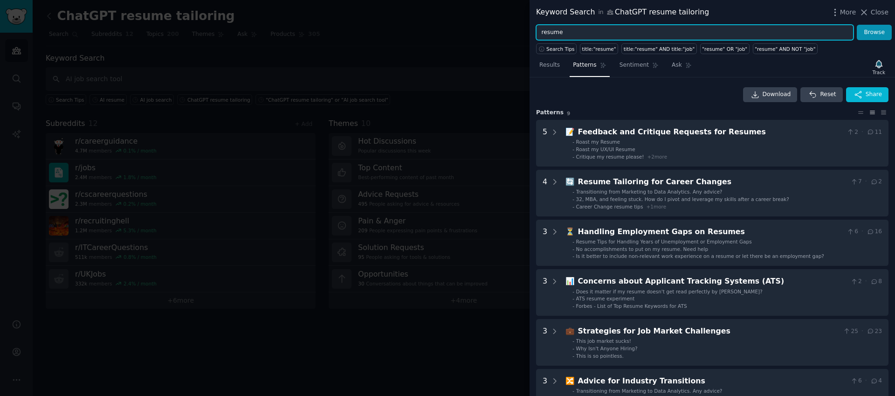
drag, startPoint x: 575, startPoint y: 33, endPoint x: 435, endPoint y: 27, distance: 139.9
click at [435, 27] on div "Keyword Search in ChatGPT resume tailoring More Close resume Browse Search Tips…" at bounding box center [447, 198] width 895 height 396
type input "cover letter"
click at [857, 25] on button "Browse" at bounding box center [874, 33] width 35 height 16
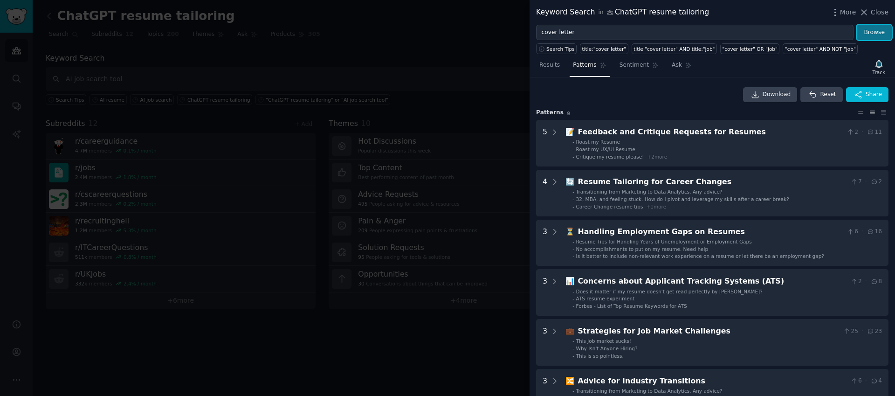
click at [870, 34] on button "Browse" at bounding box center [874, 33] width 35 height 16
click at [549, 64] on span "Results" at bounding box center [549, 65] width 21 height 8
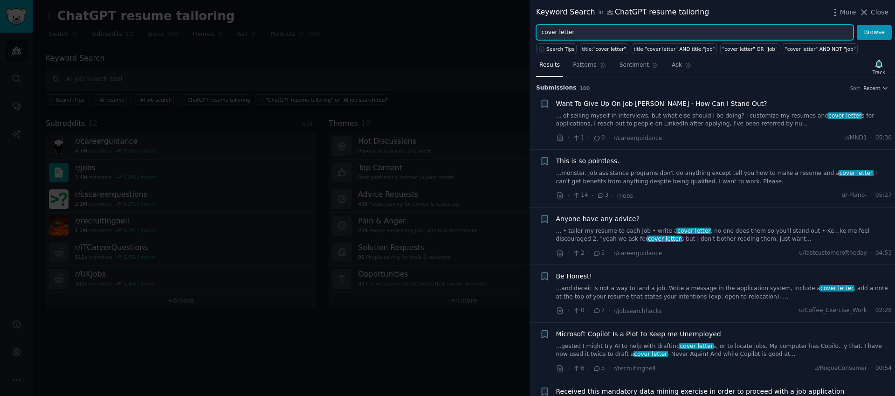
click at [588, 33] on input "cover letter" at bounding box center [694, 33] width 317 height 16
click at [857, 25] on button "Browse" at bounding box center [874, 33] width 35 height 16
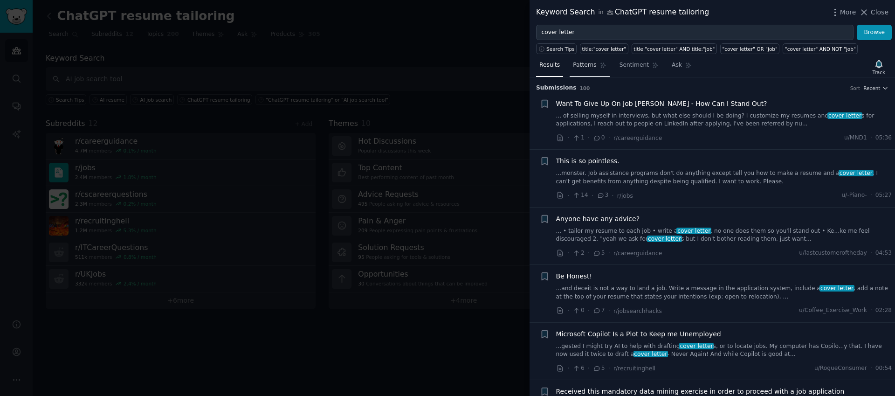
click at [588, 65] on span "Patterns" at bounding box center [584, 65] width 23 height 8
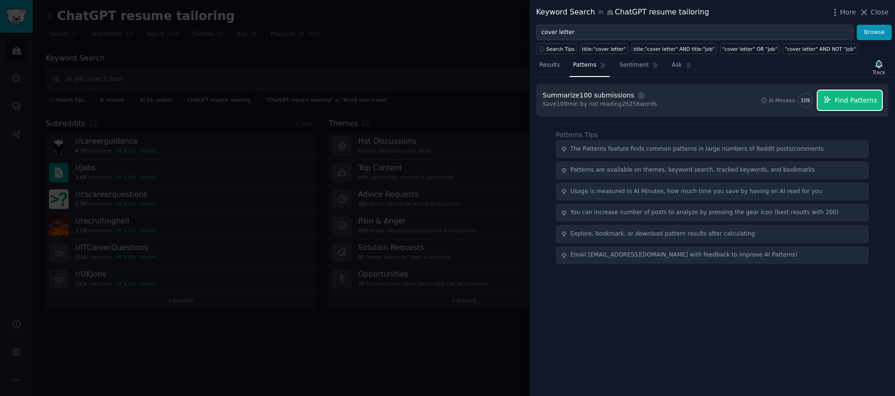
click at [862, 103] on span "Find Patterns" at bounding box center [856, 101] width 42 height 10
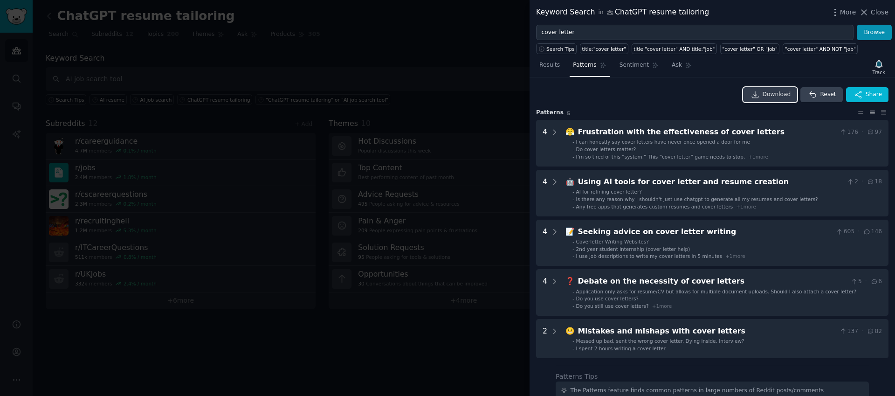
click at [760, 96] on link "Download" at bounding box center [770, 94] width 55 height 15
click at [625, 63] on span "Sentiment" at bounding box center [633, 65] width 29 height 8
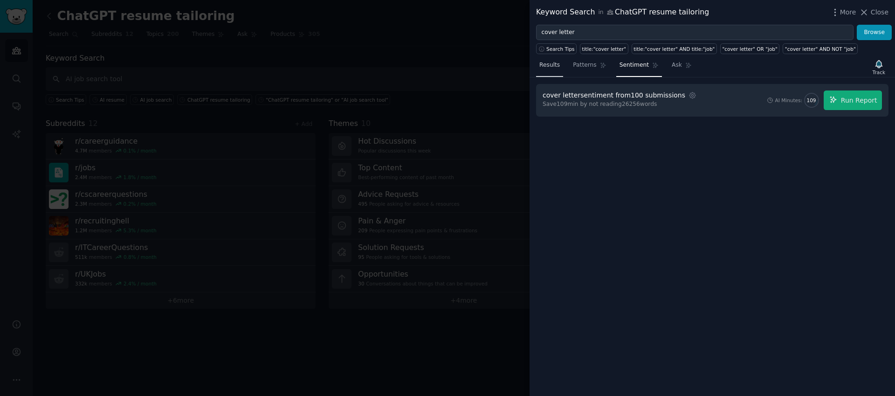
click at [546, 63] on span "Results" at bounding box center [549, 65] width 21 height 8
